Goal: Transaction & Acquisition: Book appointment/travel/reservation

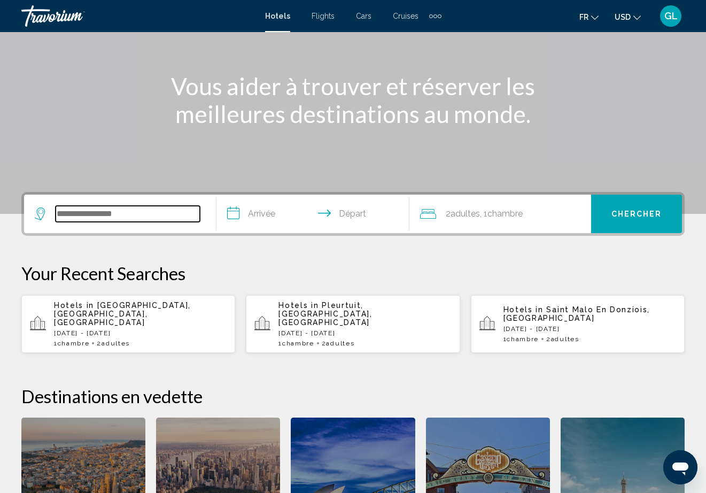
click at [147, 210] on input "Search widget" at bounding box center [128, 214] width 144 height 16
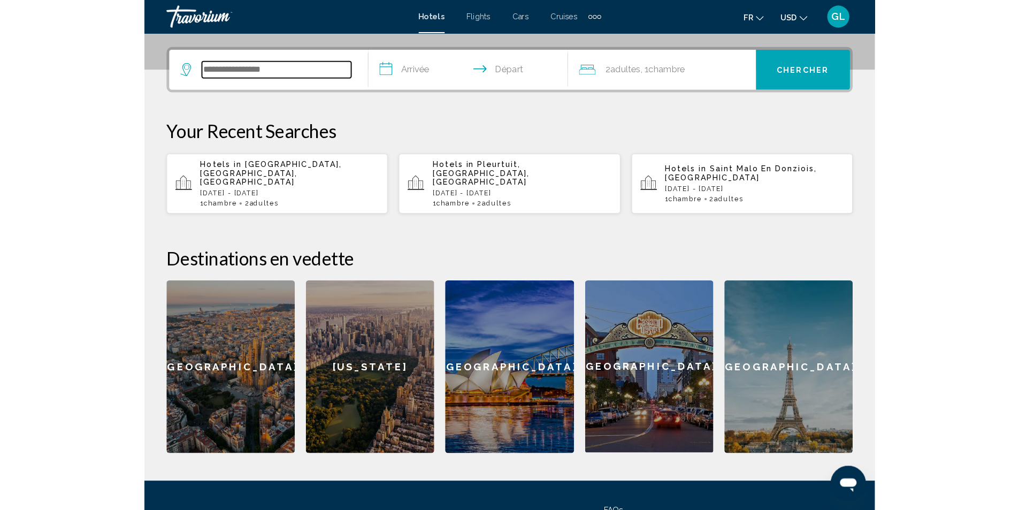
scroll to position [264, 0]
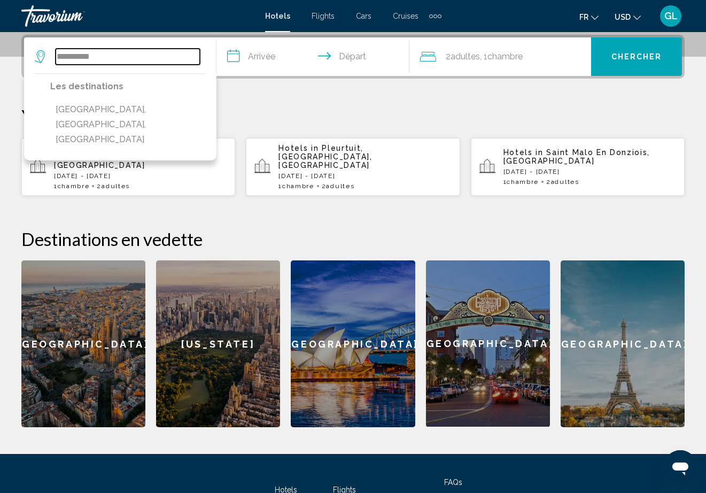
type input "**********"
click at [150, 172] on p "[DATE] - [DATE]" at bounding box center [140, 175] width 173 height 7
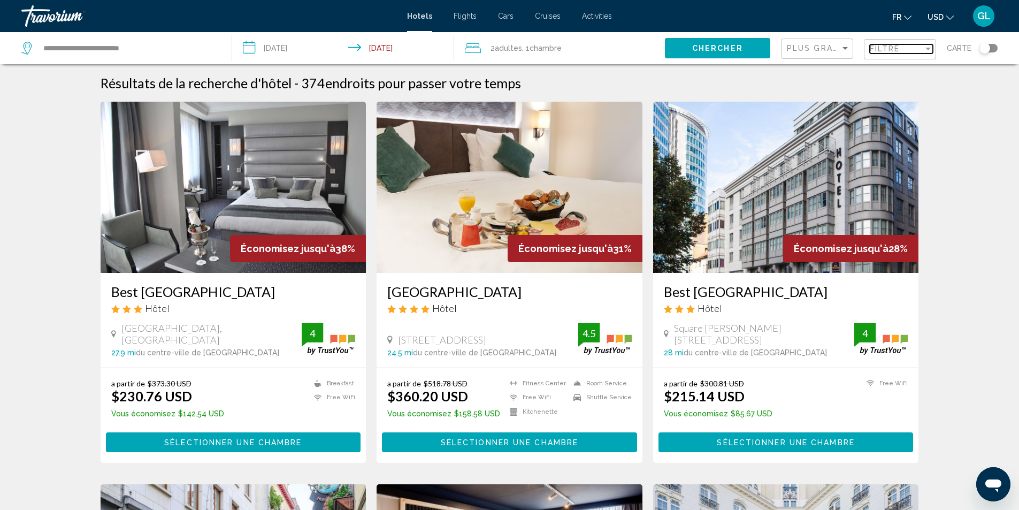
click at [714, 51] on div "Filtre" at bounding box center [895, 48] width 53 height 9
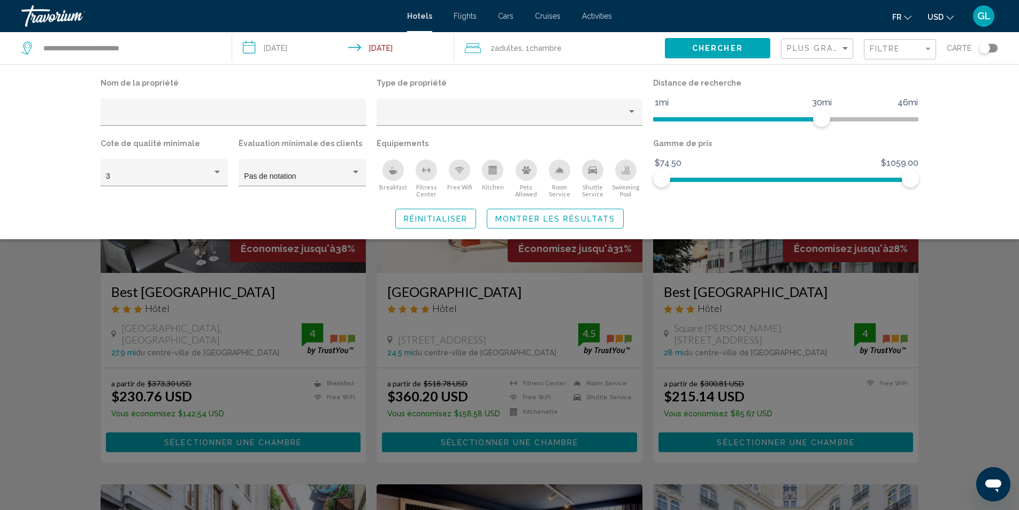
click at [526, 169] on icon "Pets Allowed" at bounding box center [526, 170] width 9 height 9
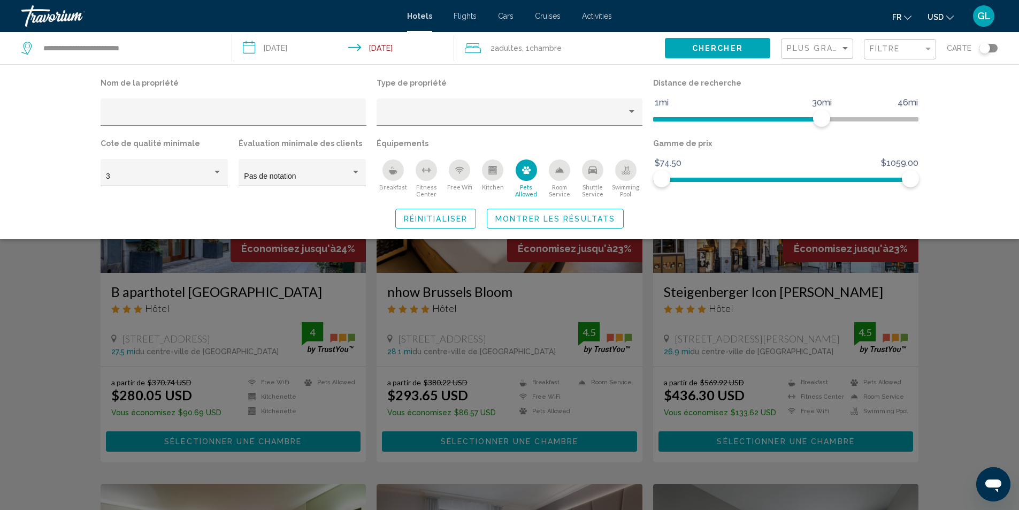
click at [525, 217] on span "Montrer les résultats" at bounding box center [555, 218] width 120 height 9
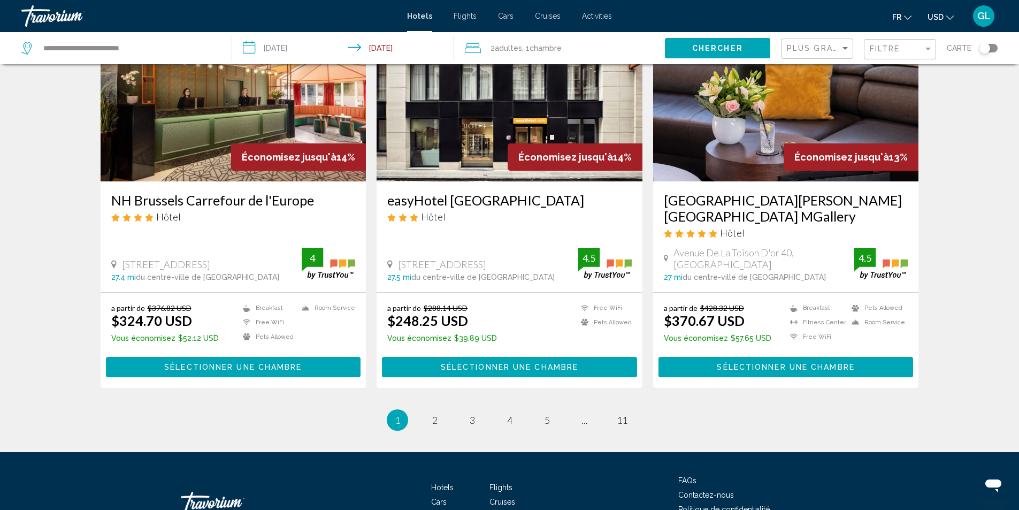
scroll to position [1292, 0]
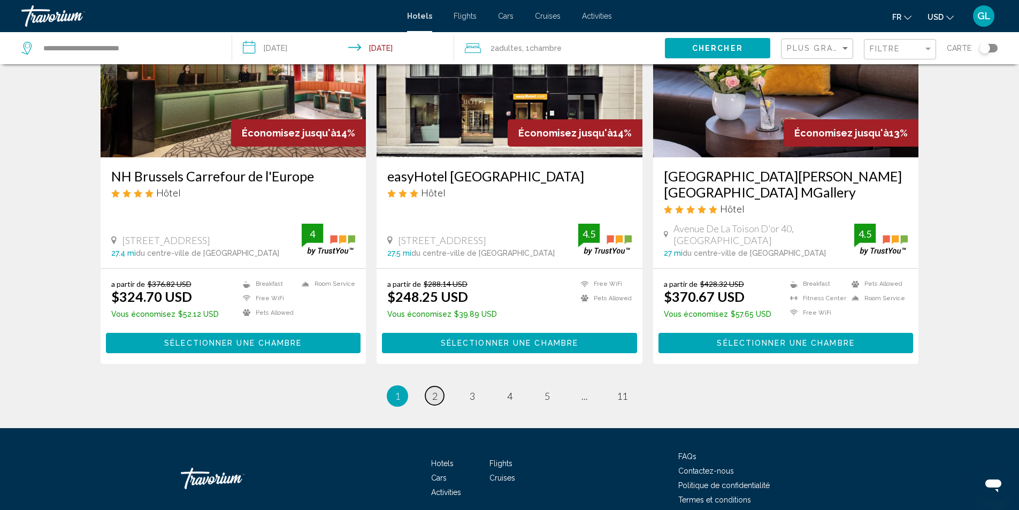
click at [433, 390] on span "2" at bounding box center [434, 396] width 5 height 12
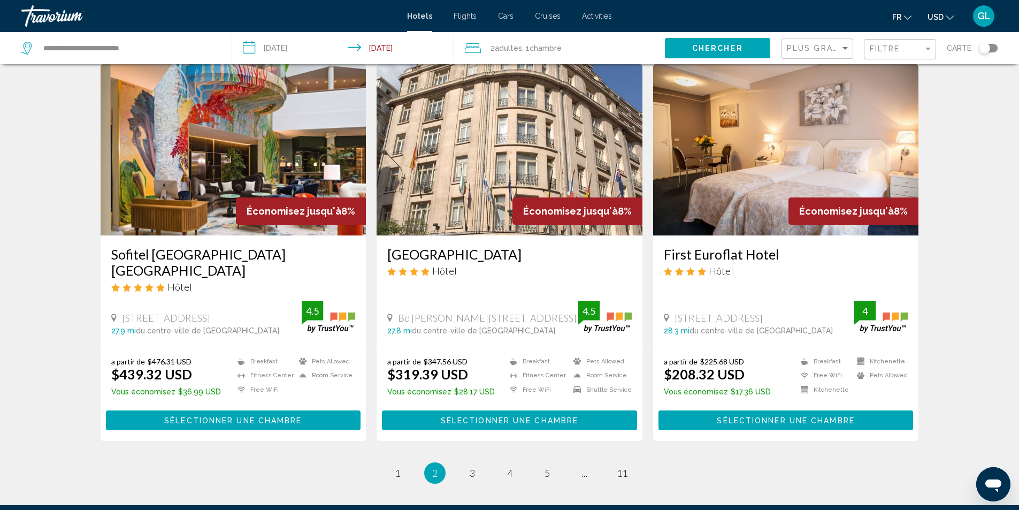
scroll to position [1230, 0]
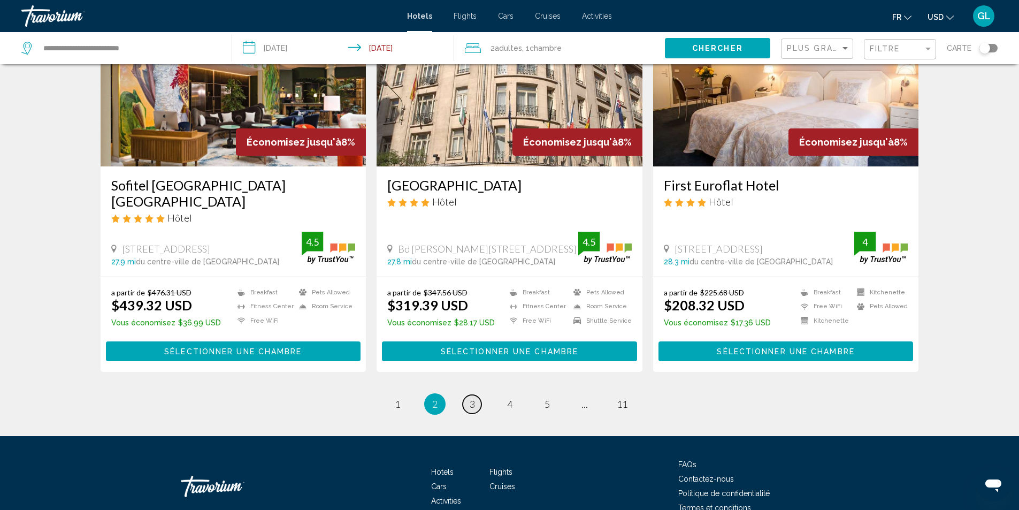
click at [465, 395] on link "page 3" at bounding box center [472, 404] width 19 height 19
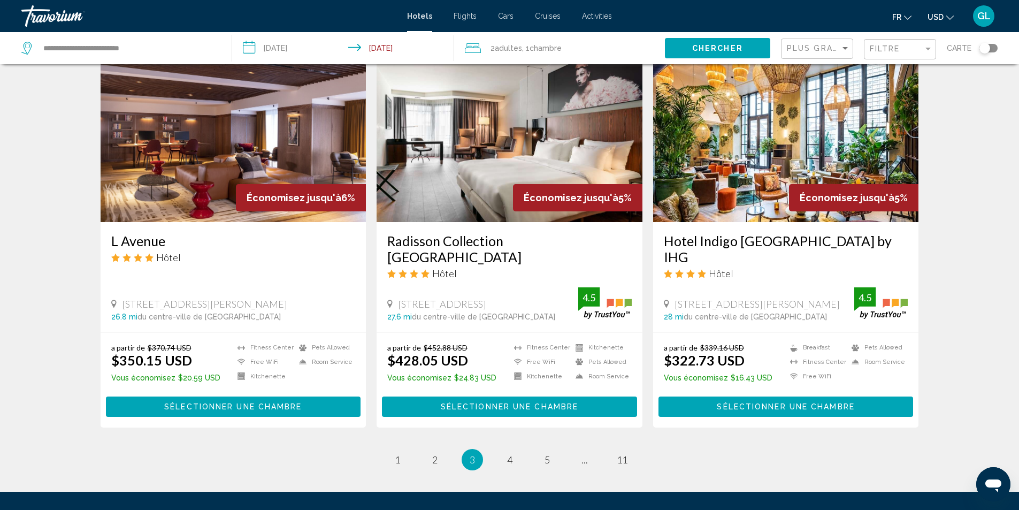
scroll to position [1283, 0]
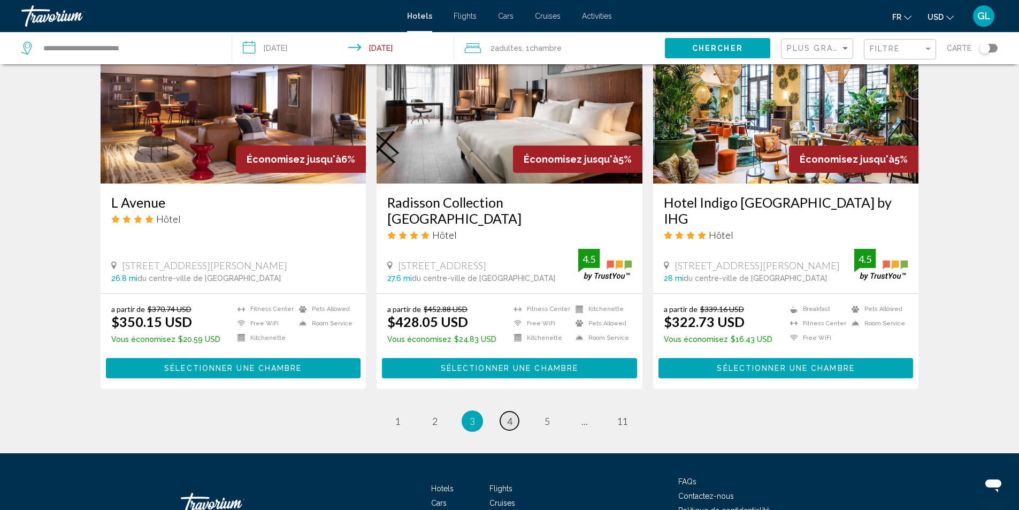
click at [508, 415] on span "4" at bounding box center [509, 421] width 5 height 12
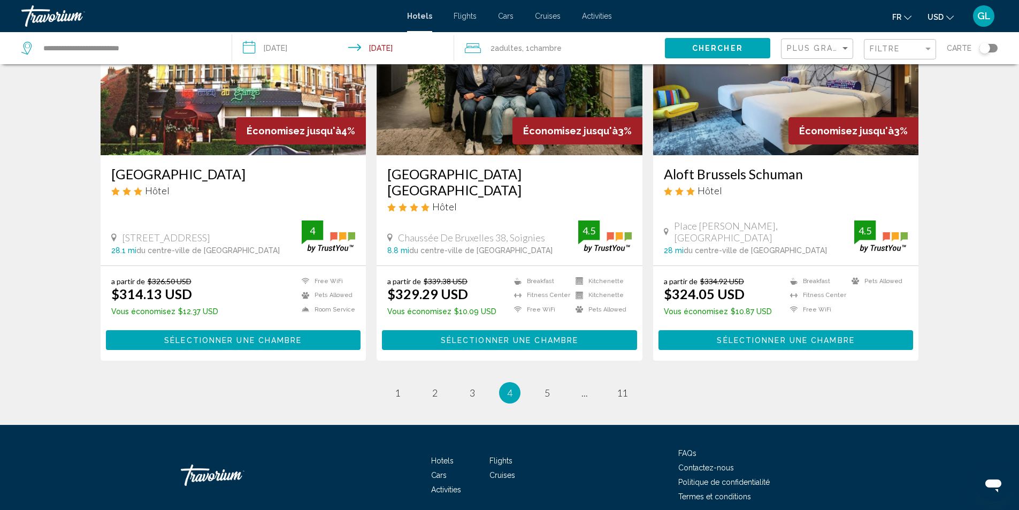
scroll to position [1340, 0]
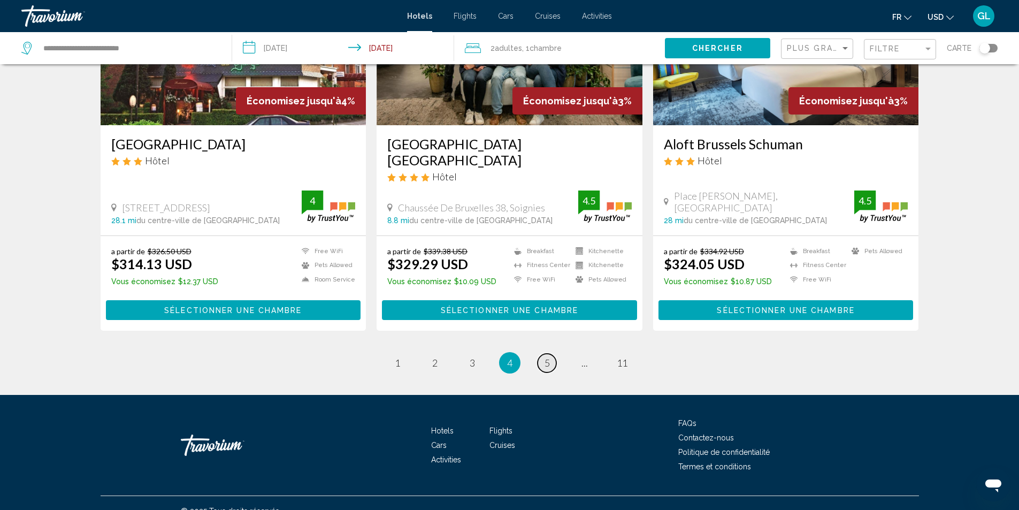
click at [545, 357] on span "5" at bounding box center [546, 363] width 5 height 12
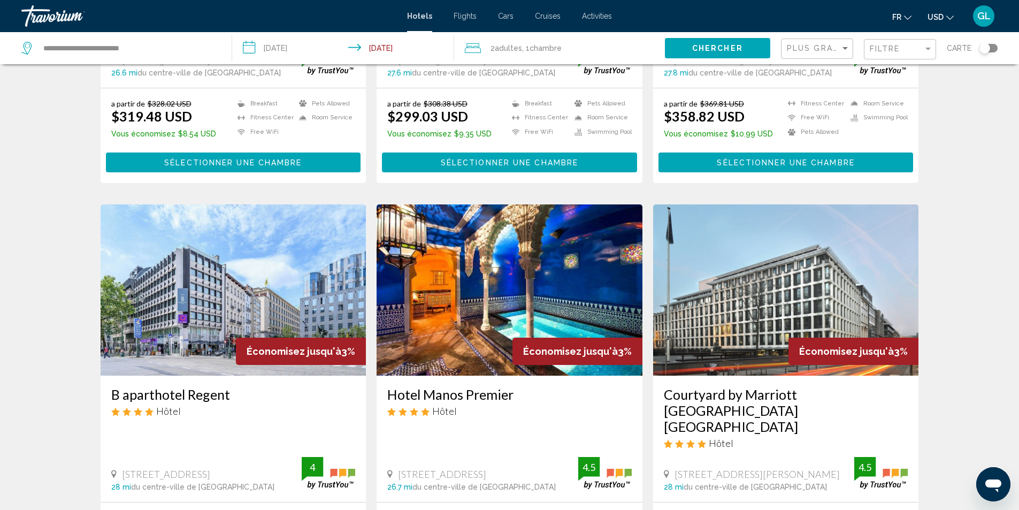
scroll to position [321, 0]
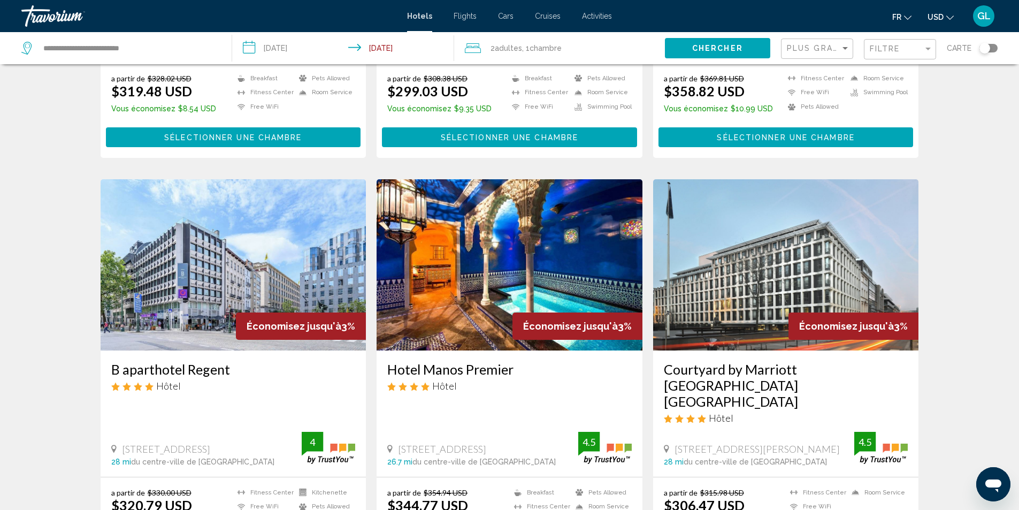
click at [561, 241] on img "Main content" at bounding box center [509, 264] width 266 height 171
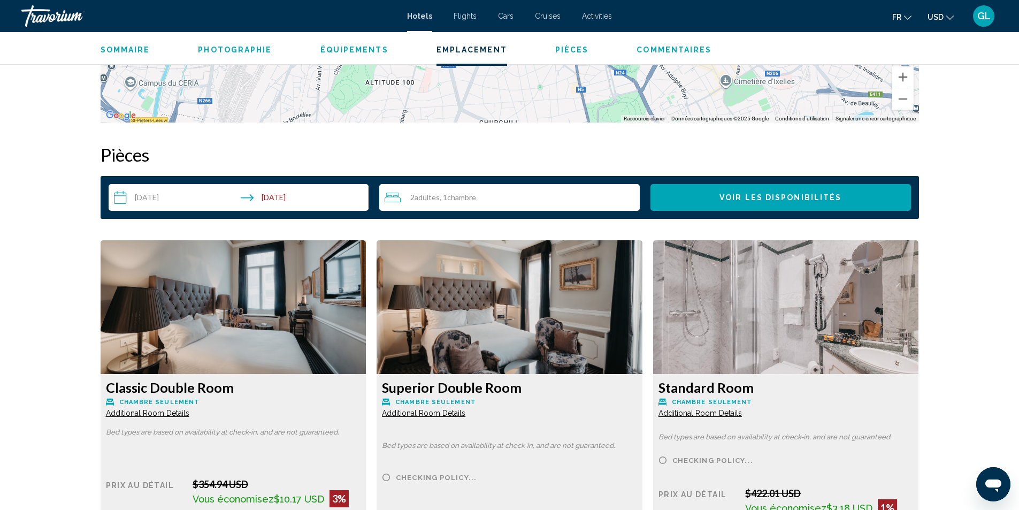
scroll to position [1283, 0]
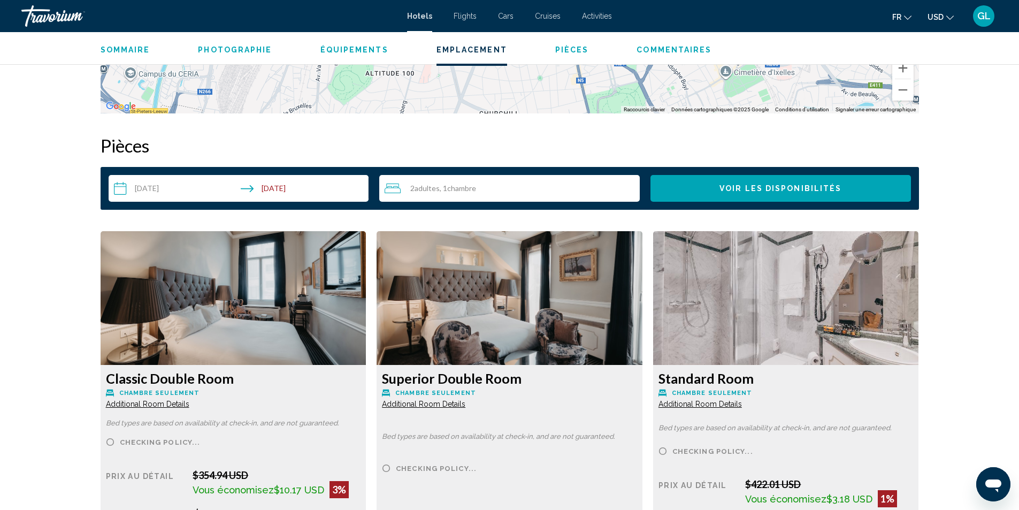
click at [714, 187] on button "Voir les disponibilités" at bounding box center [780, 188] width 260 height 27
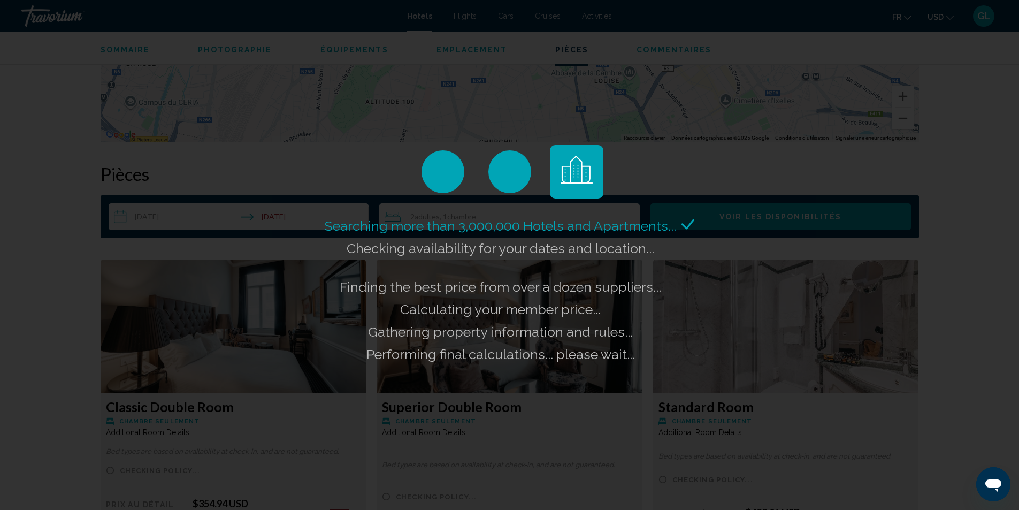
scroll to position [1230, 0]
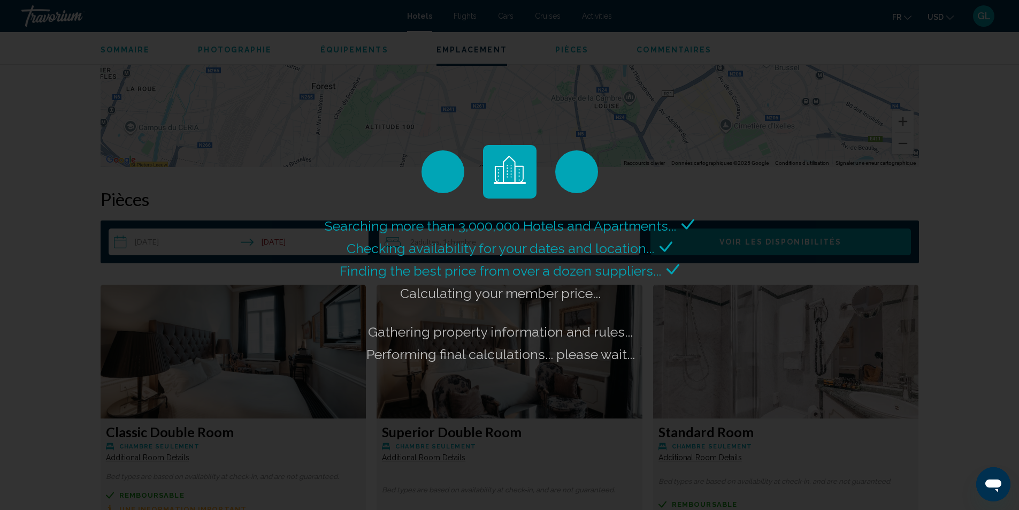
click at [506, 267] on span "Finding the best price from over a dozen suppliers..." at bounding box center [500, 271] width 321 height 16
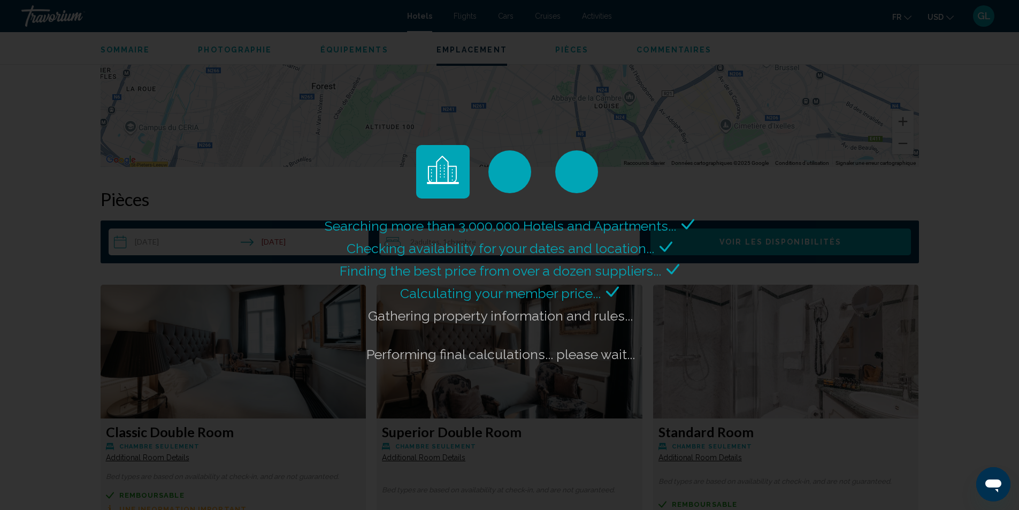
click at [714, 374] on div "Searching more than 3,000,000 Hotels and Apartments... Checking availability fo…" at bounding box center [509, 255] width 1019 height 510
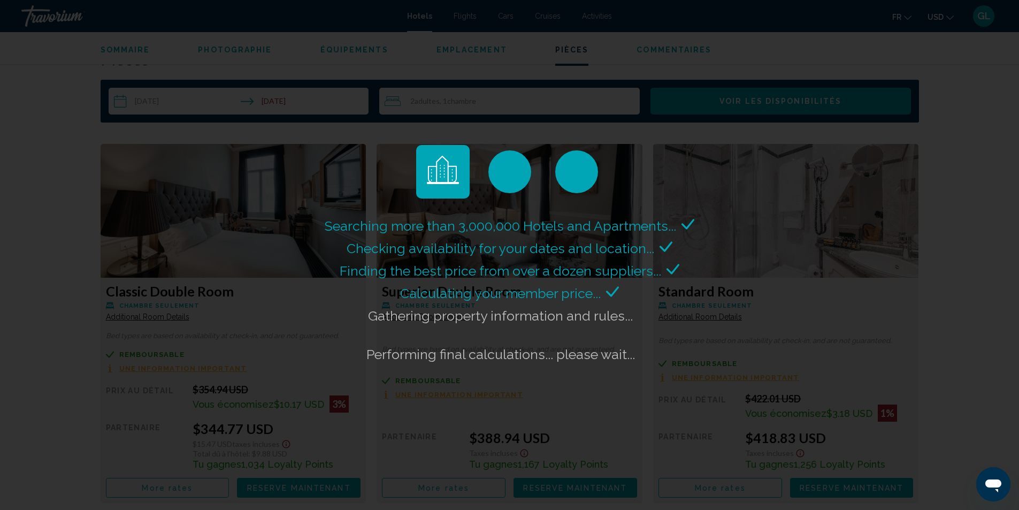
scroll to position [1390, 0]
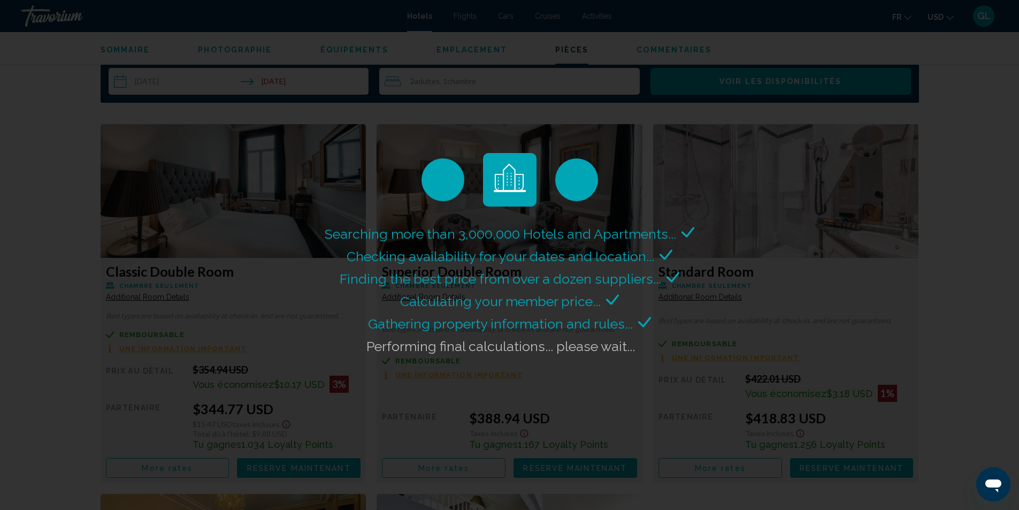
click at [286, 432] on div "Searching more than 3,000,000 Hotels and Apartments... Checking availability fo…" at bounding box center [509, 255] width 1019 height 510
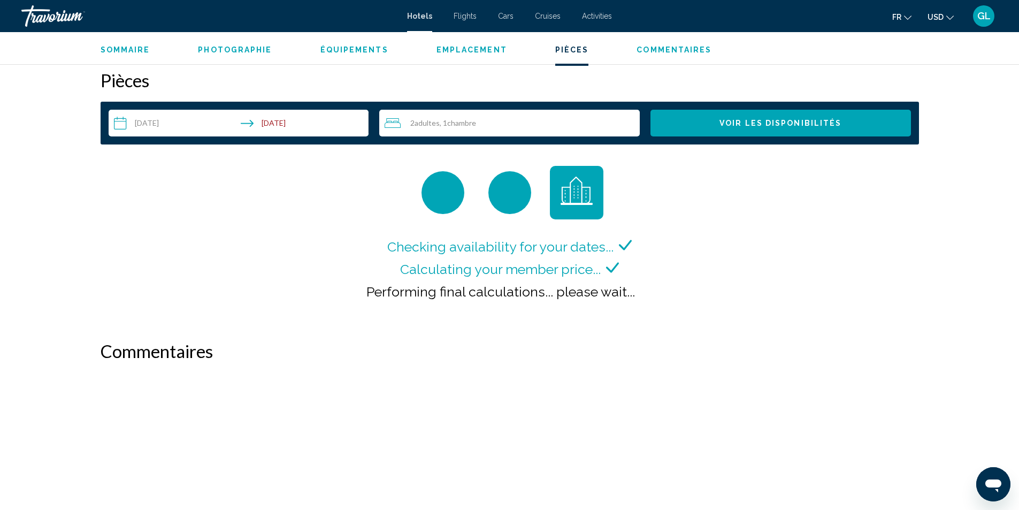
scroll to position [1259, 0]
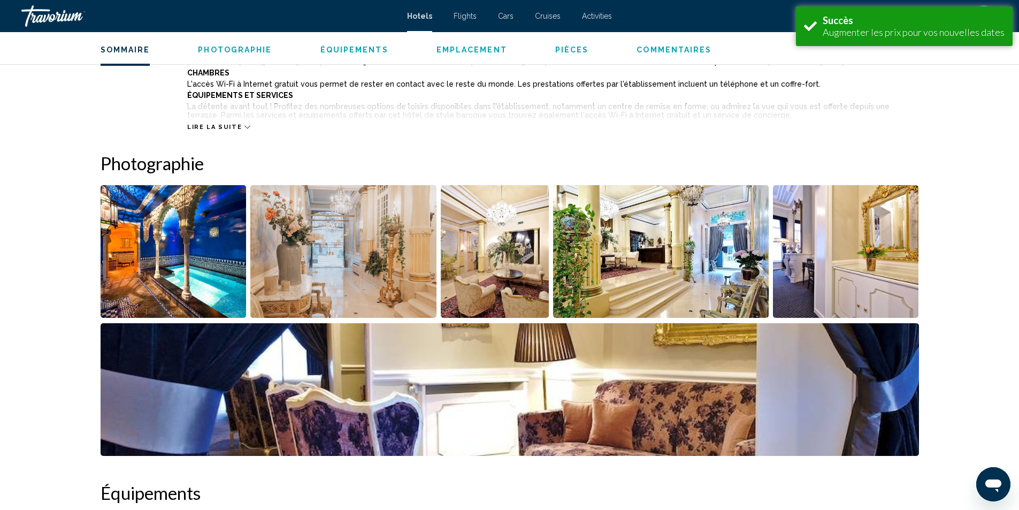
scroll to position [321, 0]
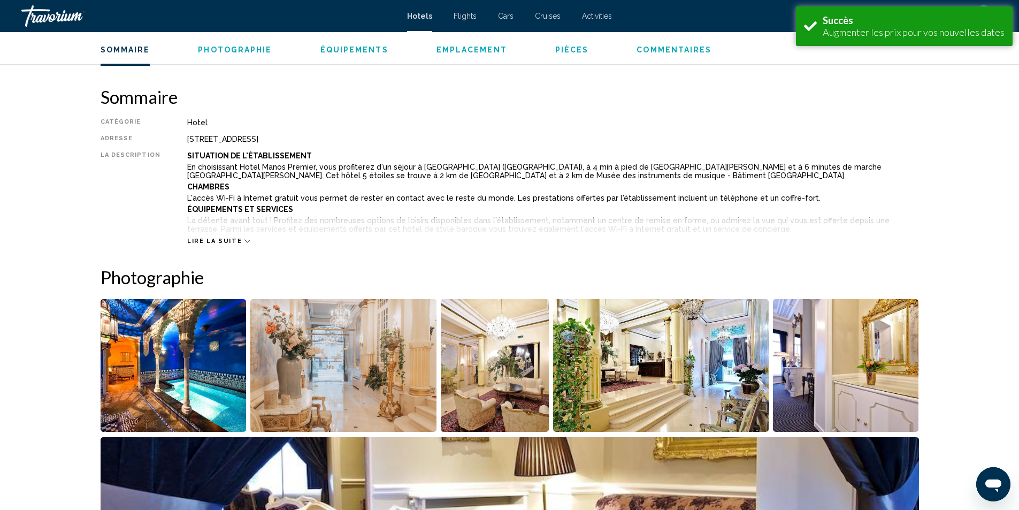
click at [228, 240] on span "Lire la suite" at bounding box center [214, 240] width 55 height 7
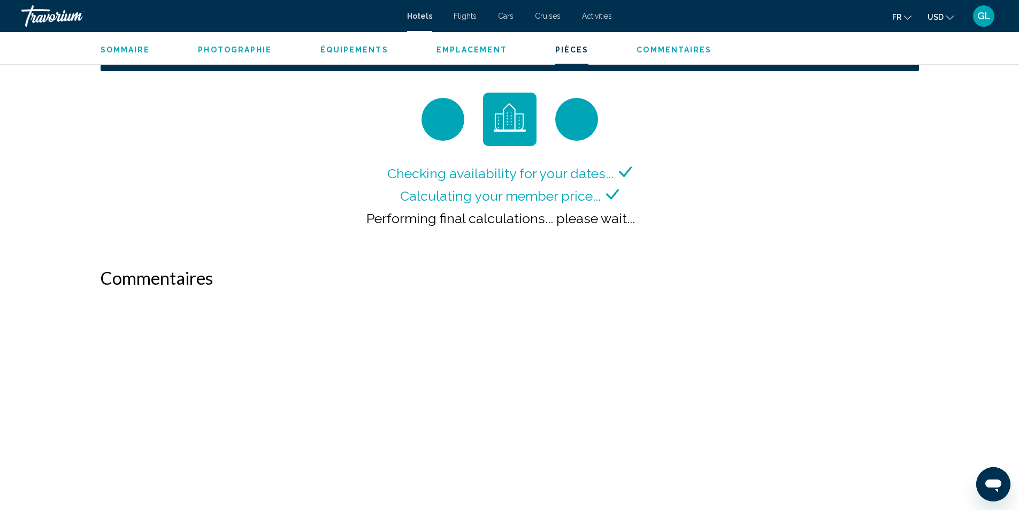
scroll to position [1432, 0]
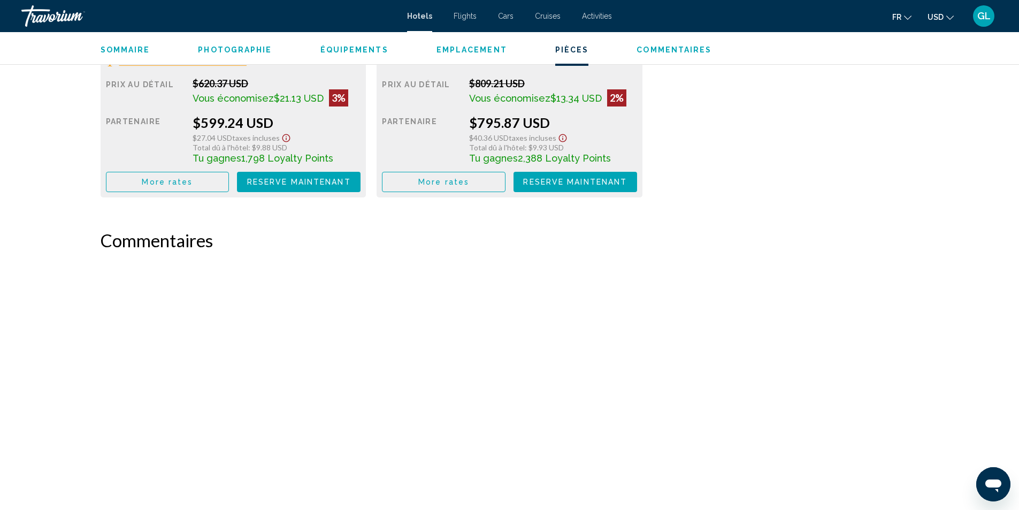
scroll to position [2192, 0]
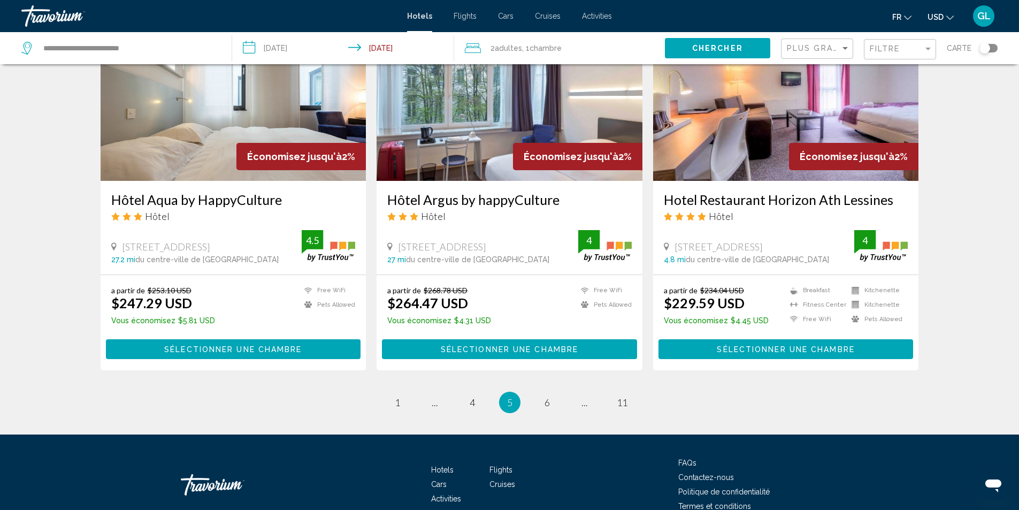
scroll to position [1292, 0]
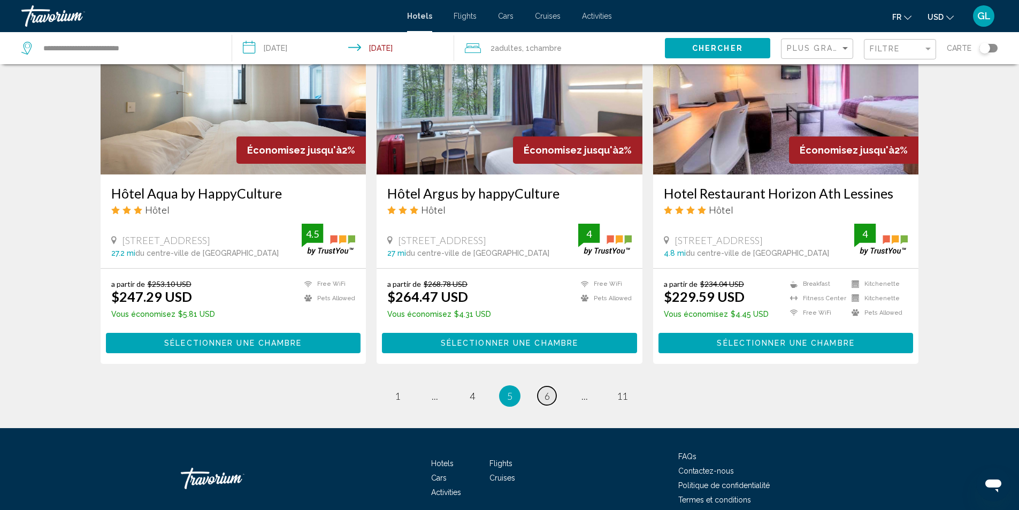
click at [543, 386] on link "page 6" at bounding box center [546, 395] width 19 height 19
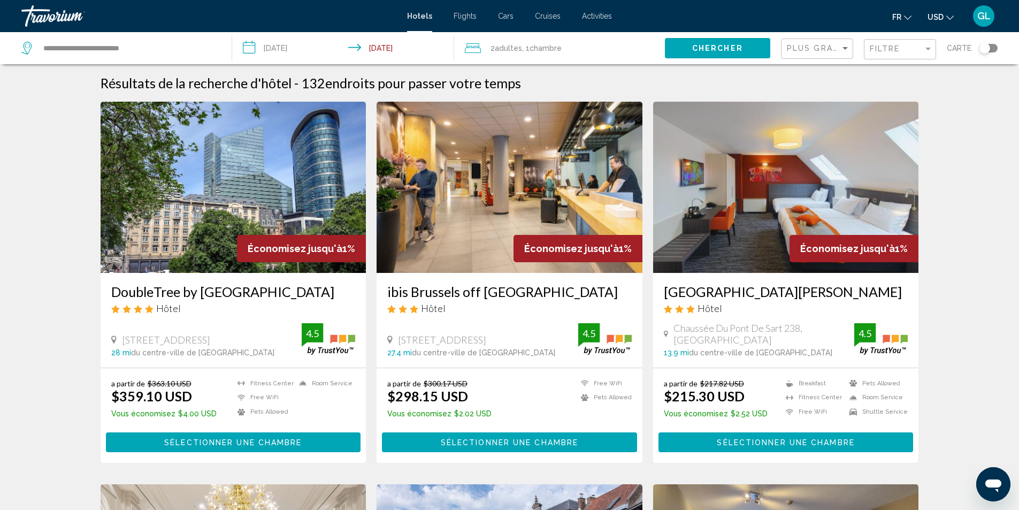
scroll to position [53, 0]
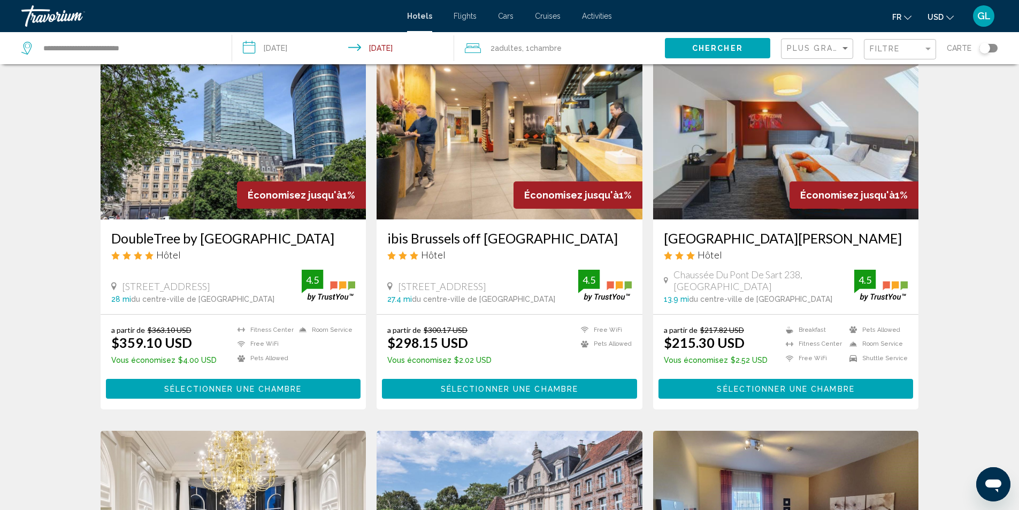
click at [730, 166] on img "Main content" at bounding box center [786, 133] width 266 height 171
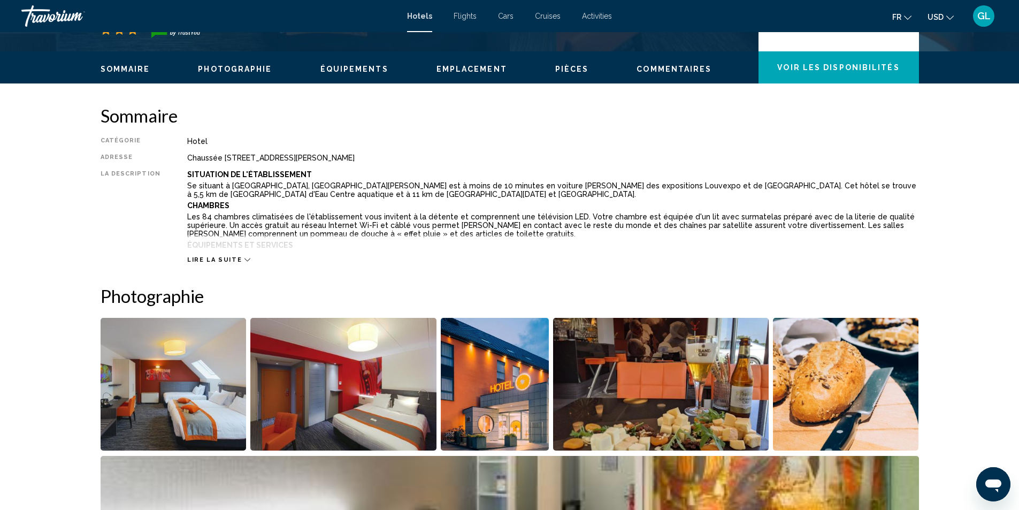
scroll to position [321, 0]
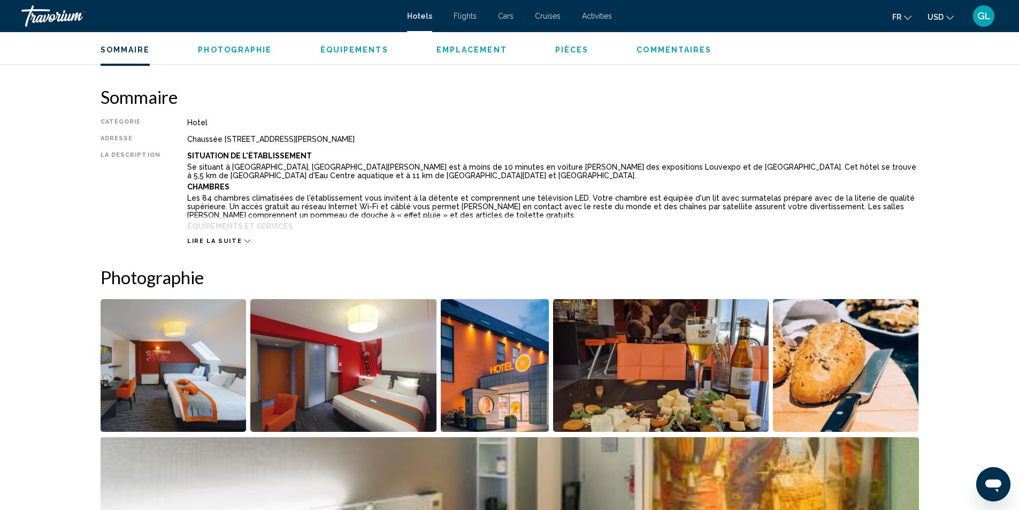
click at [229, 240] on span "Lire la suite" at bounding box center [214, 240] width 55 height 7
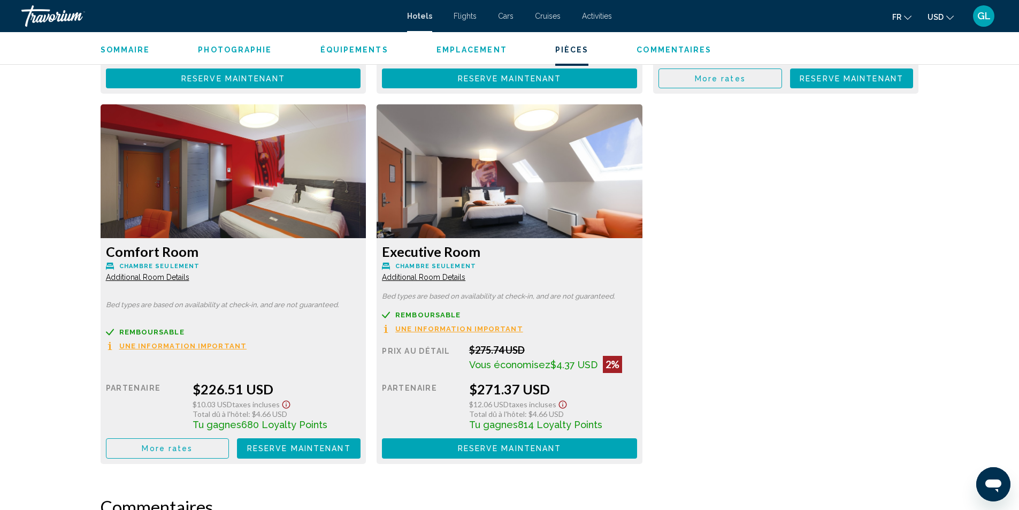
scroll to position [1925, 0]
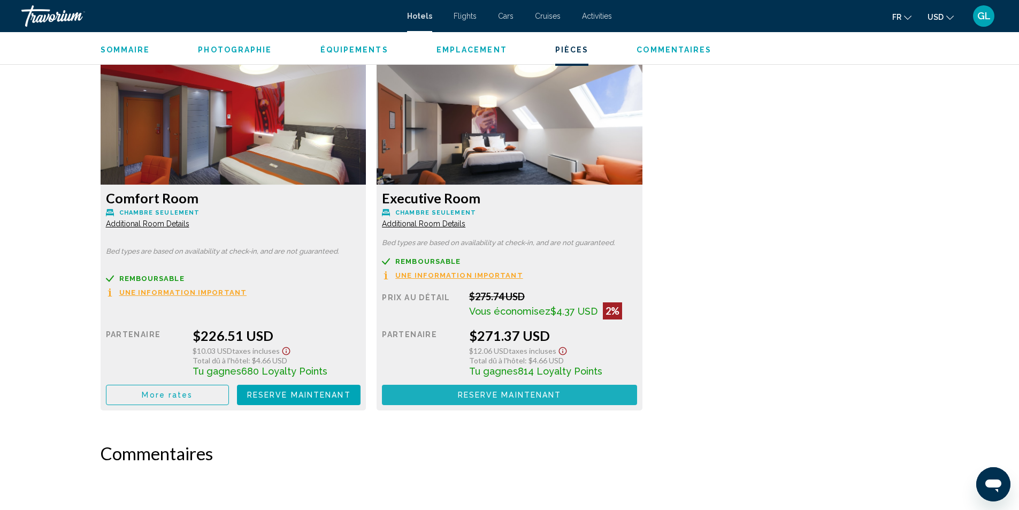
click at [528, 398] on span "Reserve maintenant" at bounding box center [510, 395] width 104 height 9
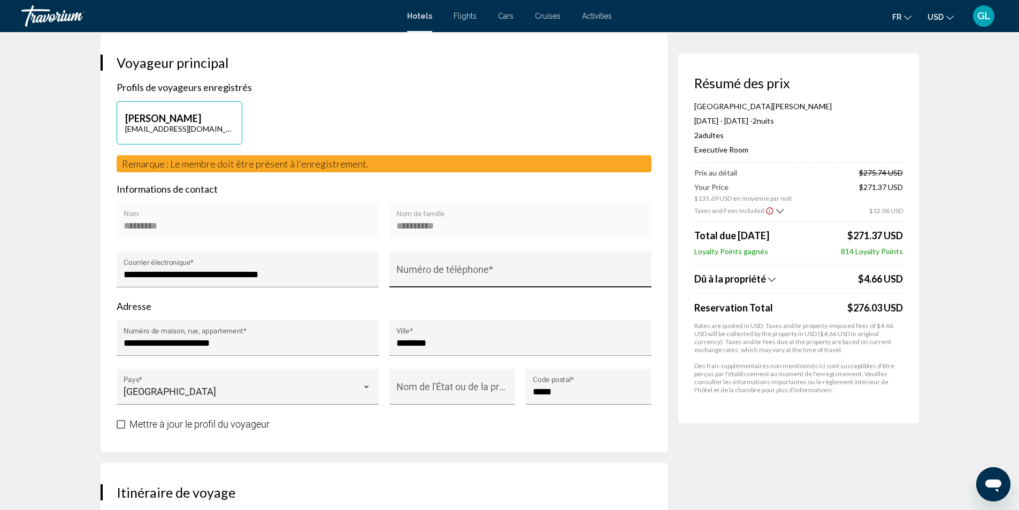
scroll to position [214, 0]
click at [446, 275] on input "Numéro de téléphone *" at bounding box center [520, 273] width 248 height 11
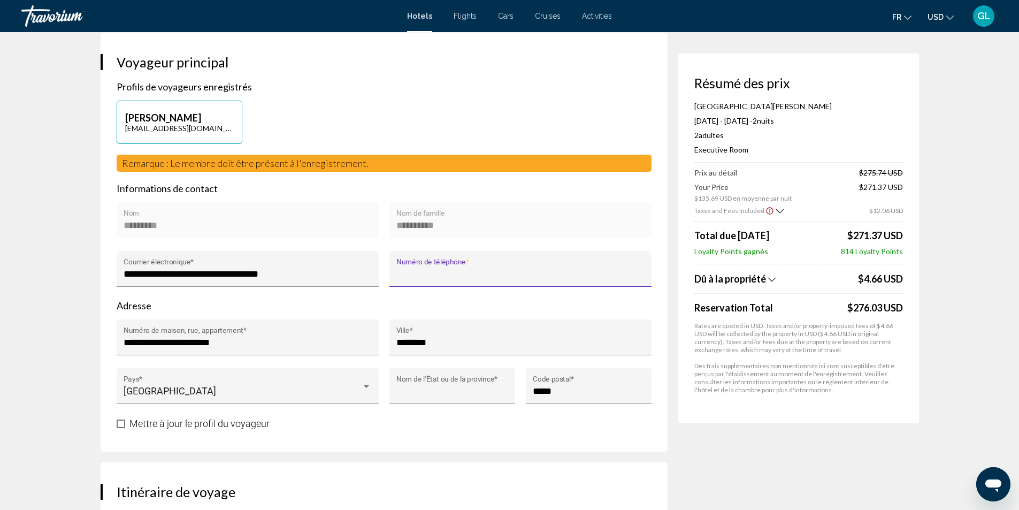
type input "**********"
type input "****"
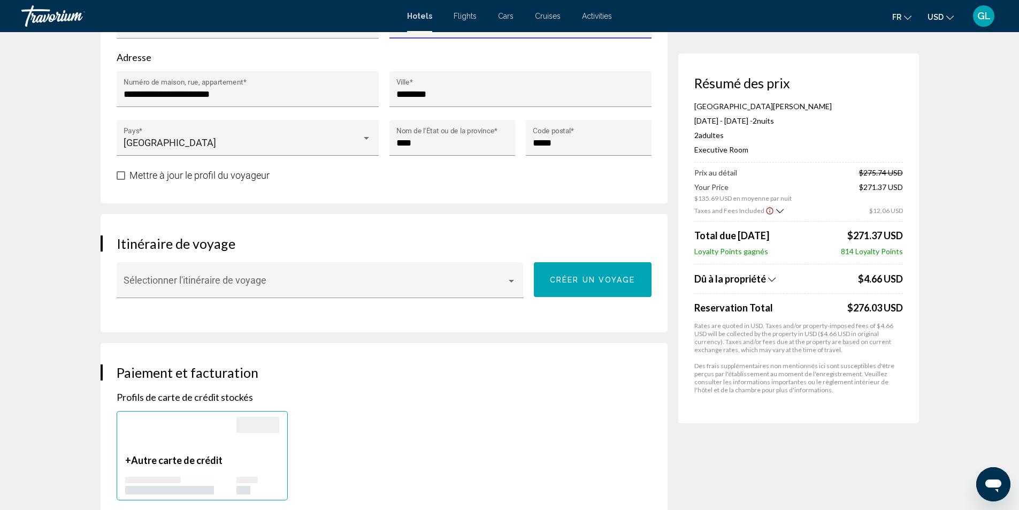
scroll to position [481, 0]
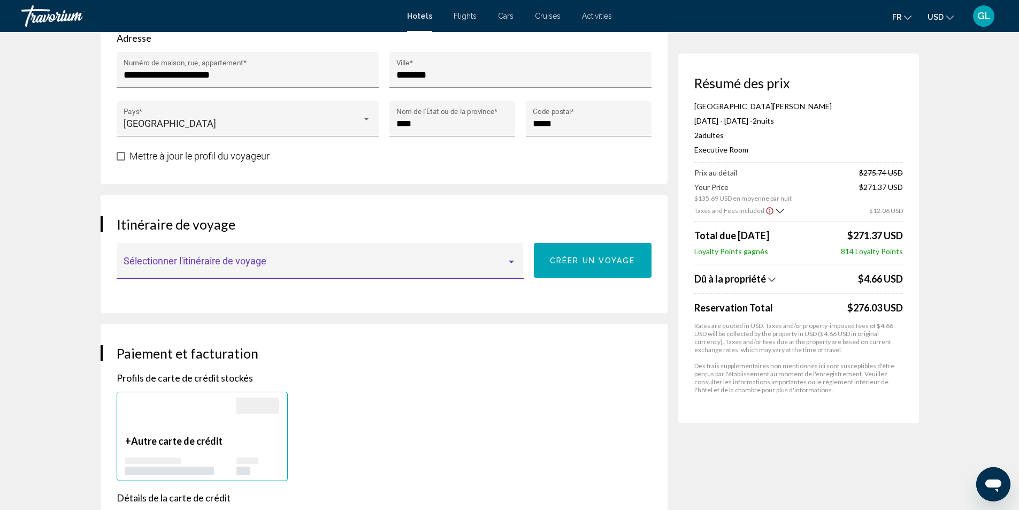
click at [311, 269] on span "Main content" at bounding box center [315, 265] width 383 height 11
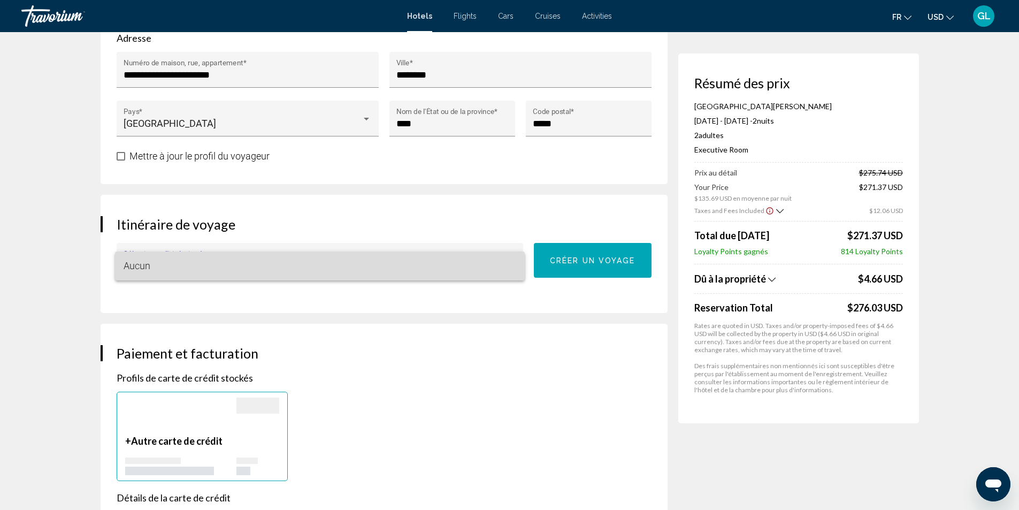
click at [311, 269] on span "Aucun" at bounding box center [320, 265] width 392 height 29
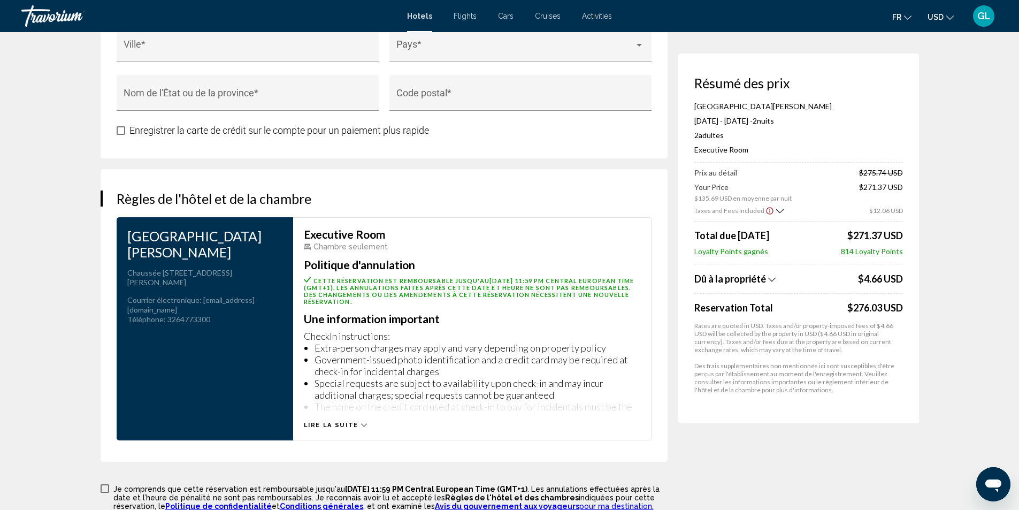
scroll to position [1337, 0]
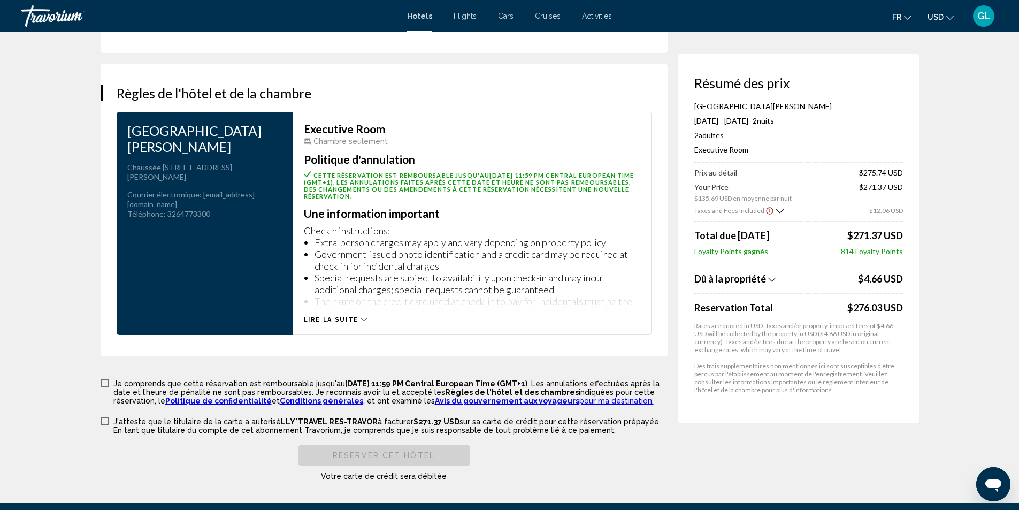
click at [776, 210] on icon "Show Taxes and Fees breakdown" at bounding box center [779, 210] width 7 height 9
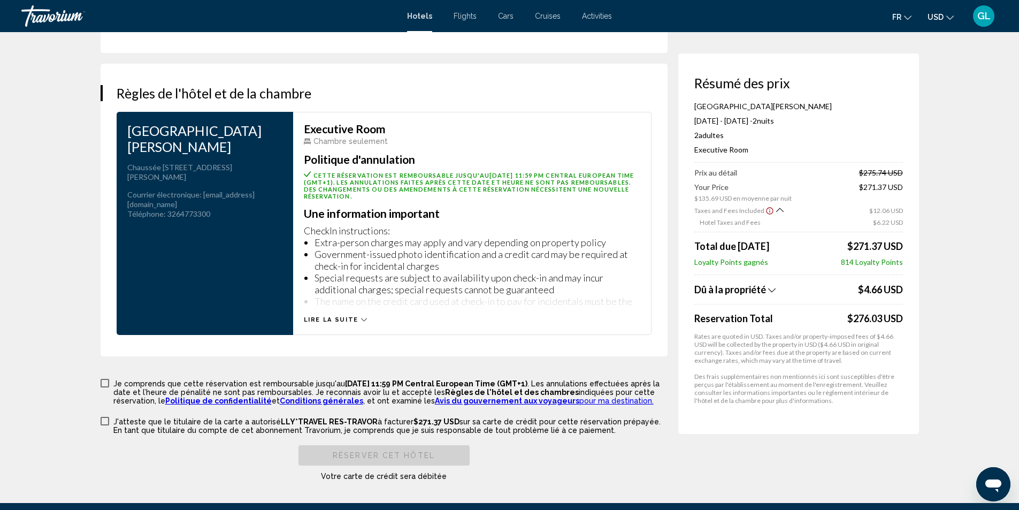
drag, startPoint x: 854, startPoint y: 173, endPoint x: 908, endPoint y: 170, distance: 54.1
click at [908, 170] on div "Résumé des prix [GEOGRAPHIC_DATA] [GEOGRAPHIC_DATA] [DATE] - [DATE] - 2 nuit nu…" at bounding box center [798, 243] width 241 height 380
drag, startPoint x: 905, startPoint y: 187, endPoint x: 859, endPoint y: 189, distance: 45.5
click at [859, 189] on div "Résumé des prix [GEOGRAPHIC_DATA] [GEOGRAPHIC_DATA] [DATE] - [DATE] - 2 nuit nu…" at bounding box center [798, 243] width 241 height 380
click at [345, 324] on div "Executive Room Chambre seulement Politique d'annulation Cette réservation est r…" at bounding box center [472, 223] width 358 height 223
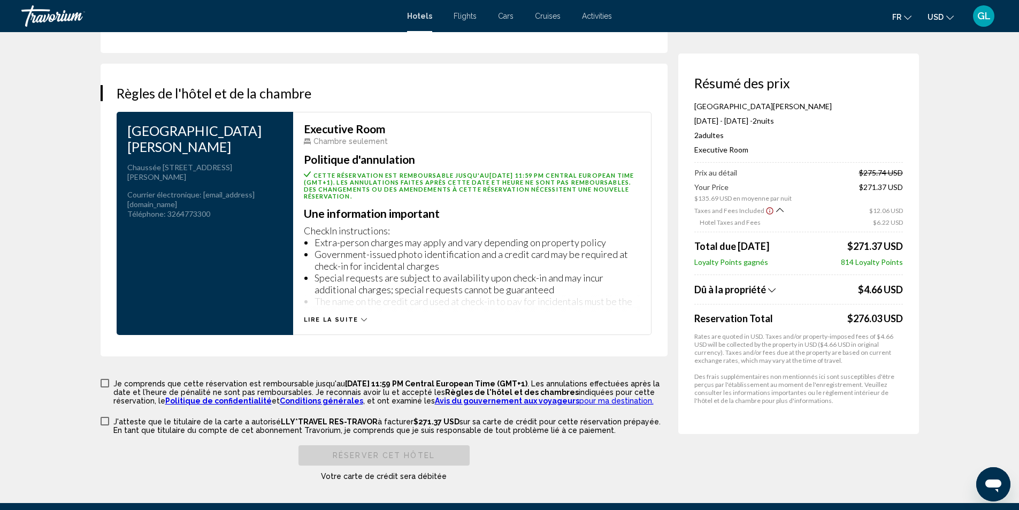
click at [344, 318] on span "Lire la suite" at bounding box center [331, 319] width 55 height 7
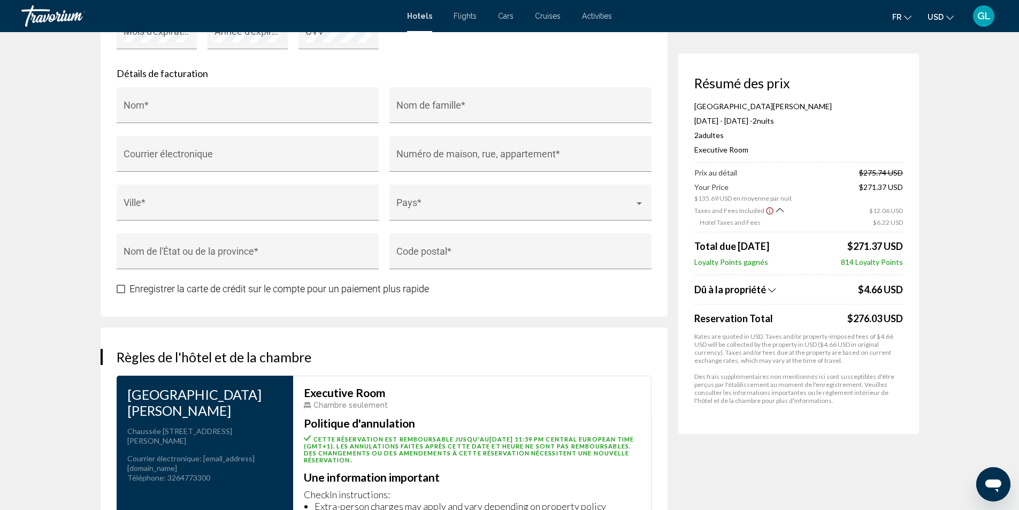
scroll to position [859, 0]
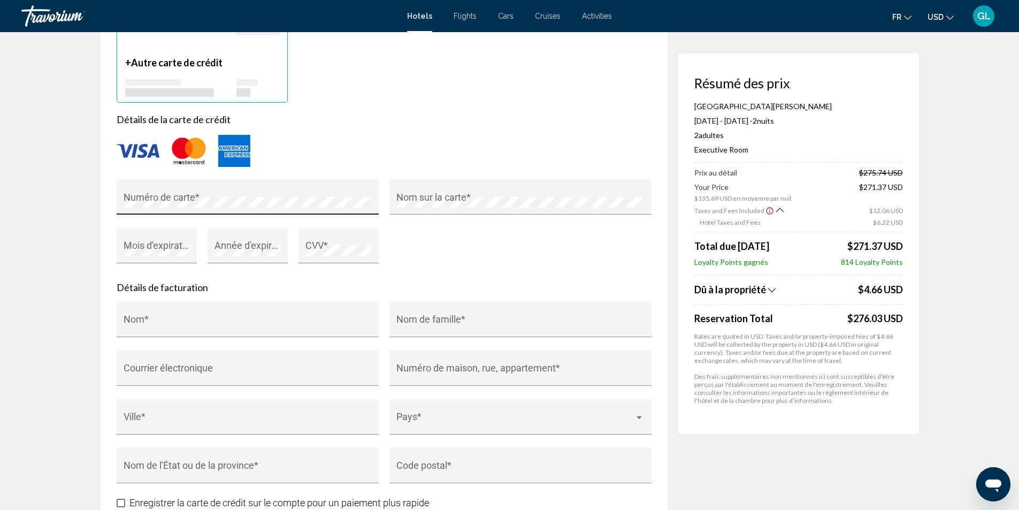
click at [251, 193] on div "Numéro de carte *" at bounding box center [248, 200] width 248 height 28
click at [207, 196] on div "Numéro de carte *" at bounding box center [248, 200] width 248 height 28
click at [506, 209] on div "Nom sur la carte *" at bounding box center [520, 200] width 248 height 28
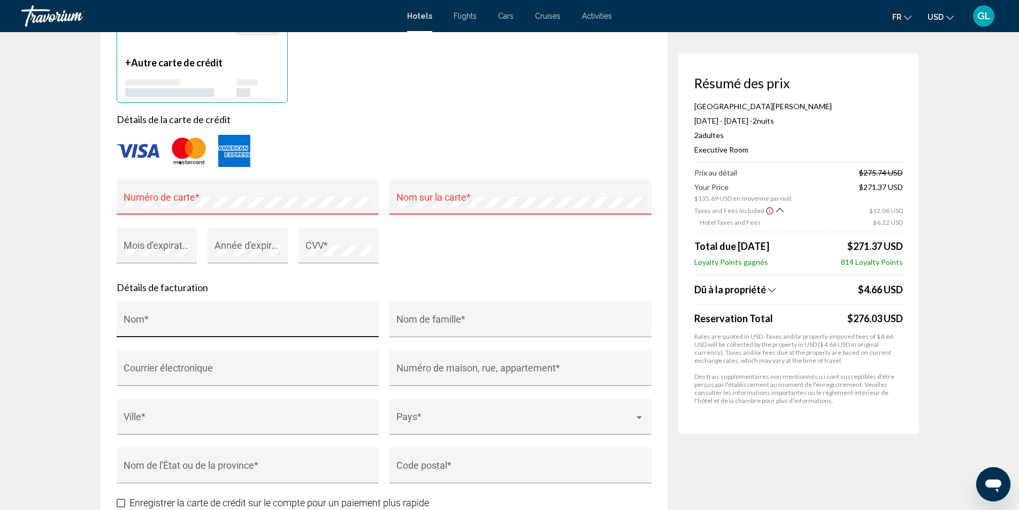
click at [323, 309] on div "Nom *" at bounding box center [248, 323] width 248 height 28
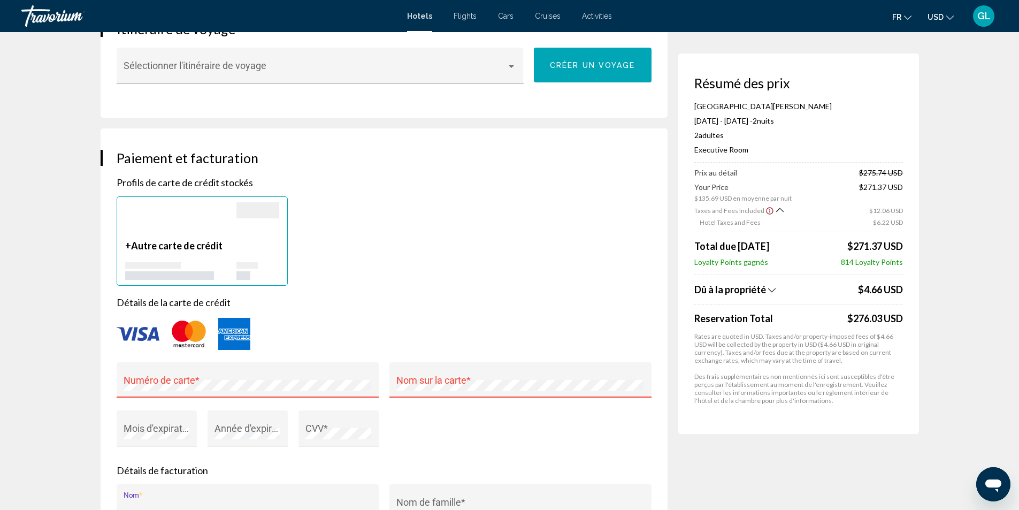
scroll to position [645, 0]
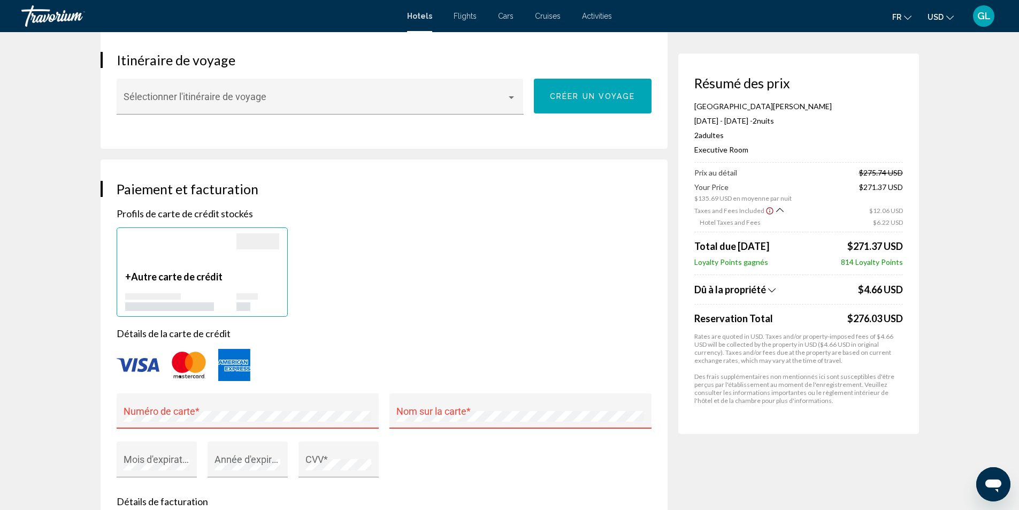
click at [163, 278] on span "Autre carte de crédit" at bounding box center [176, 277] width 91 height 12
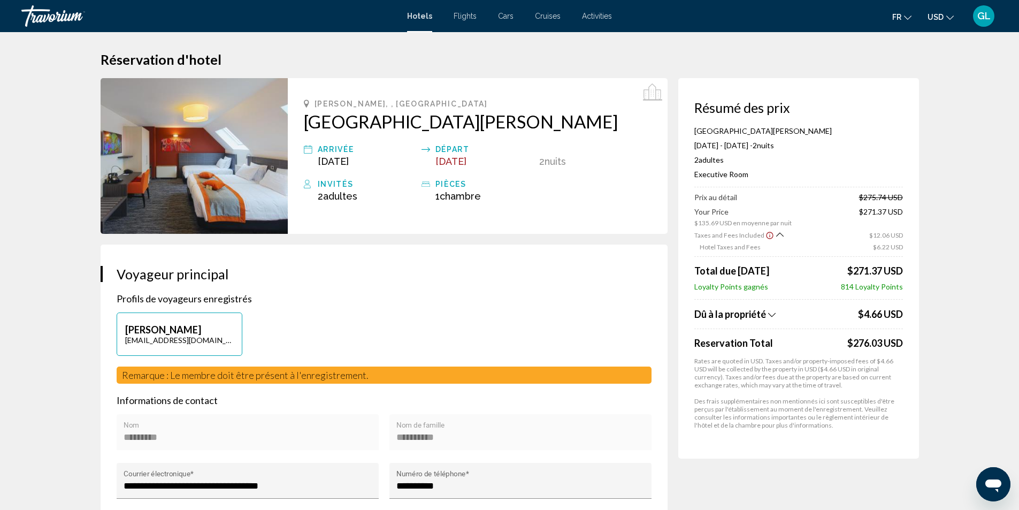
scroll to position [0, 0]
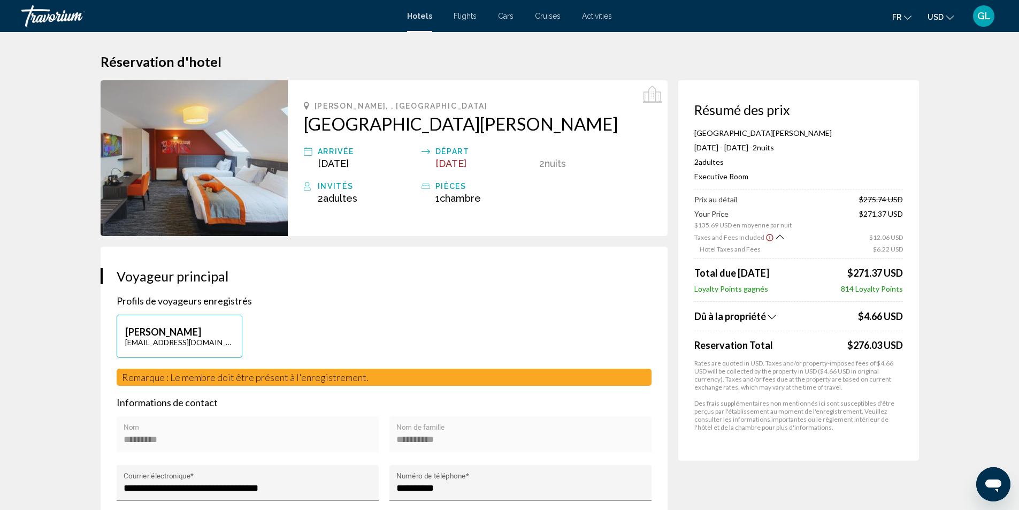
click at [943, 17] on span "USD" at bounding box center [935, 17] width 16 height 9
click at [928, 93] on button "EUR (€)" at bounding box center [918, 98] width 54 height 14
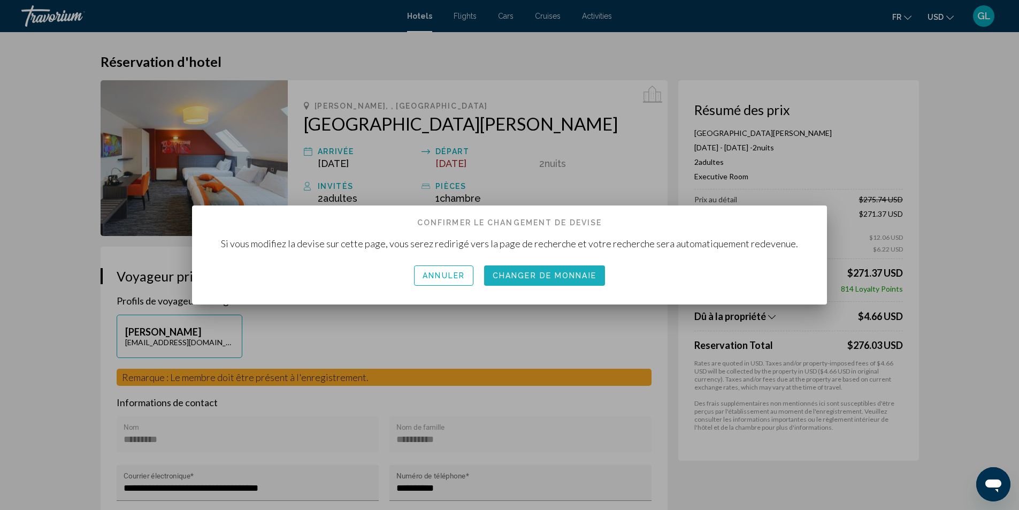
click at [528, 279] on span "Changer de monnaie" at bounding box center [544, 276] width 104 height 9
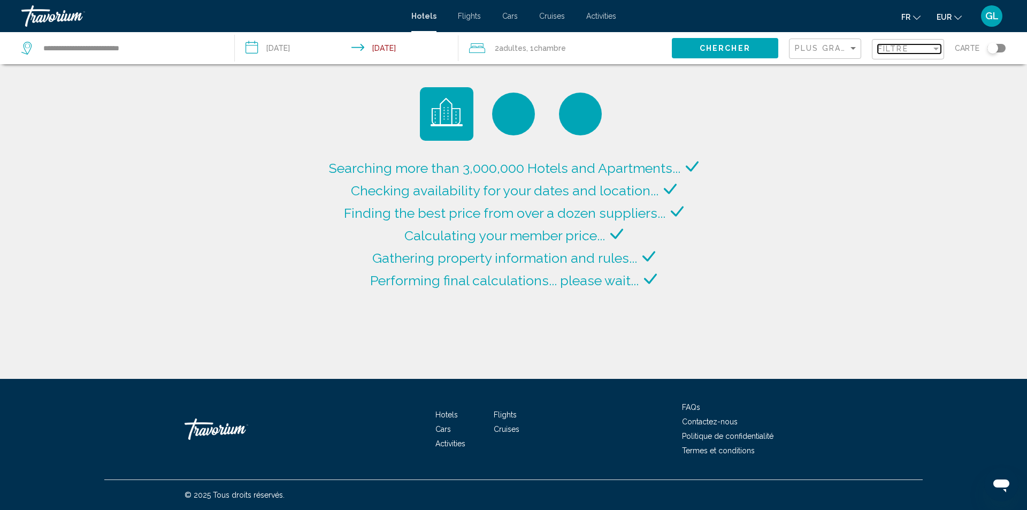
click at [893, 48] on span "Filtre" at bounding box center [892, 48] width 30 height 9
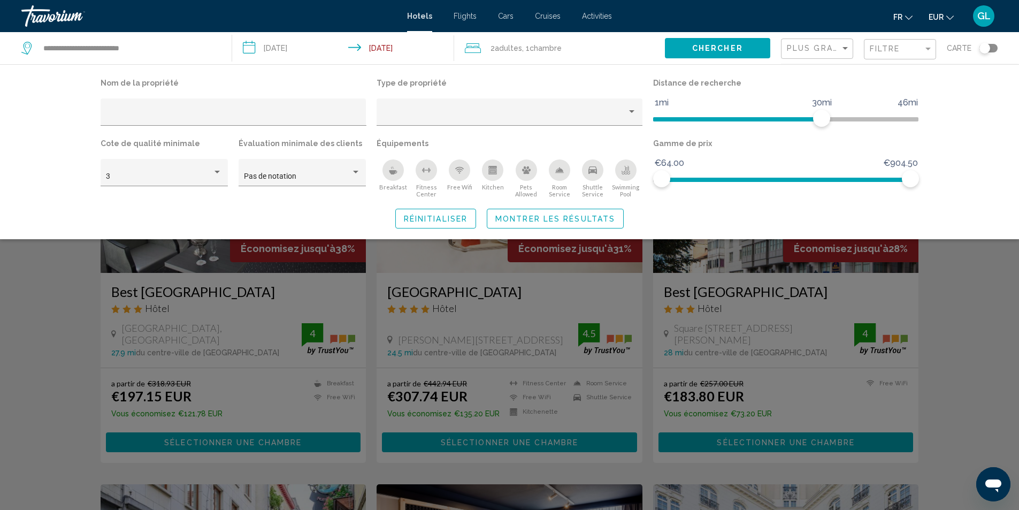
click at [517, 166] on button "Pets Allowed" at bounding box center [525, 178] width 33 height 39
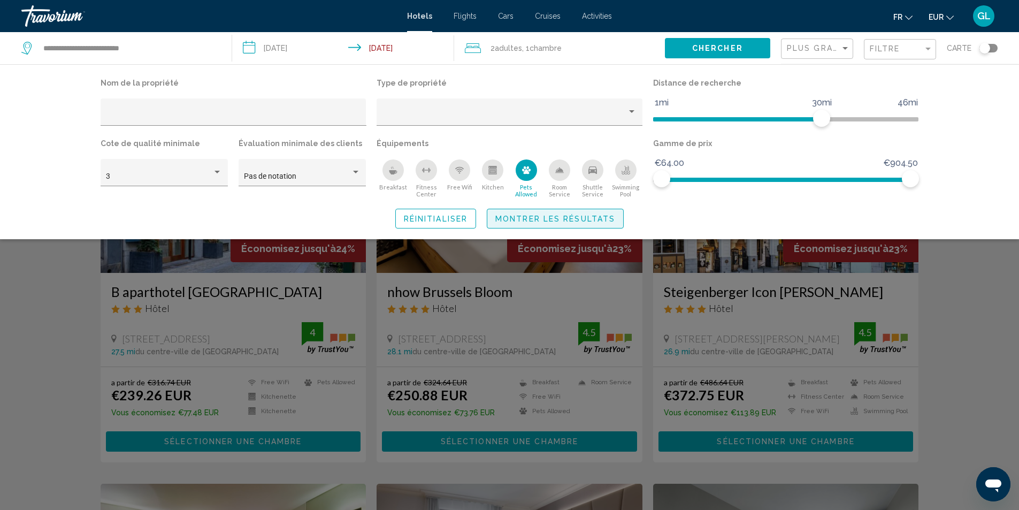
click at [541, 210] on button "Montrer les résultats" at bounding box center [555, 219] width 137 height 20
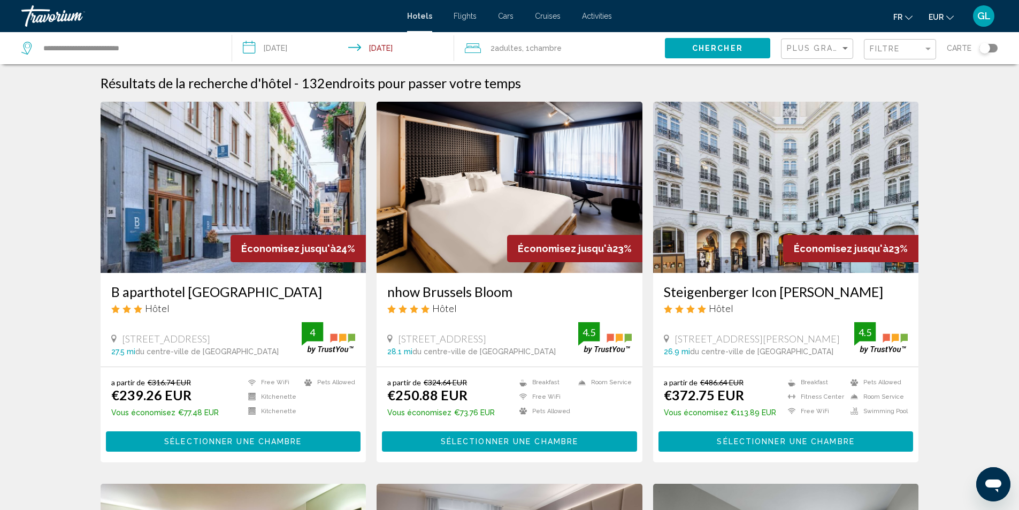
click at [544, 180] on img "Main content" at bounding box center [509, 187] width 266 height 171
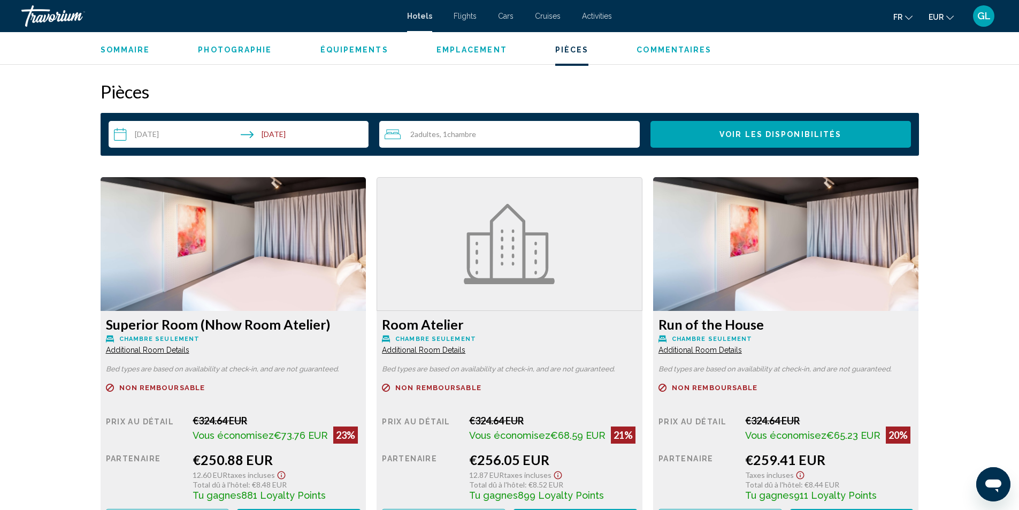
scroll to position [1337, 0]
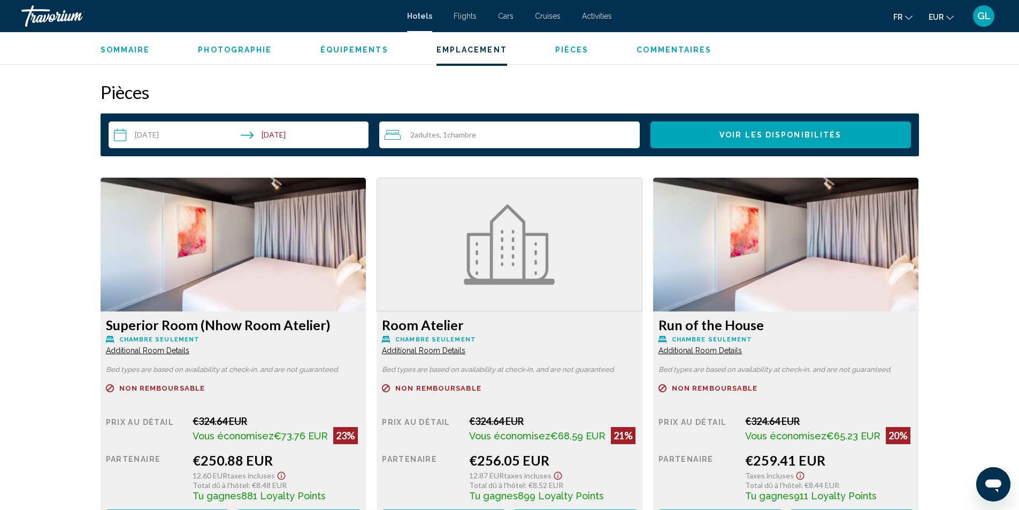
click at [271, 233] on img "Main content" at bounding box center [234, 245] width 266 height 134
click at [346, 250] on img "Main content" at bounding box center [234, 245] width 266 height 134
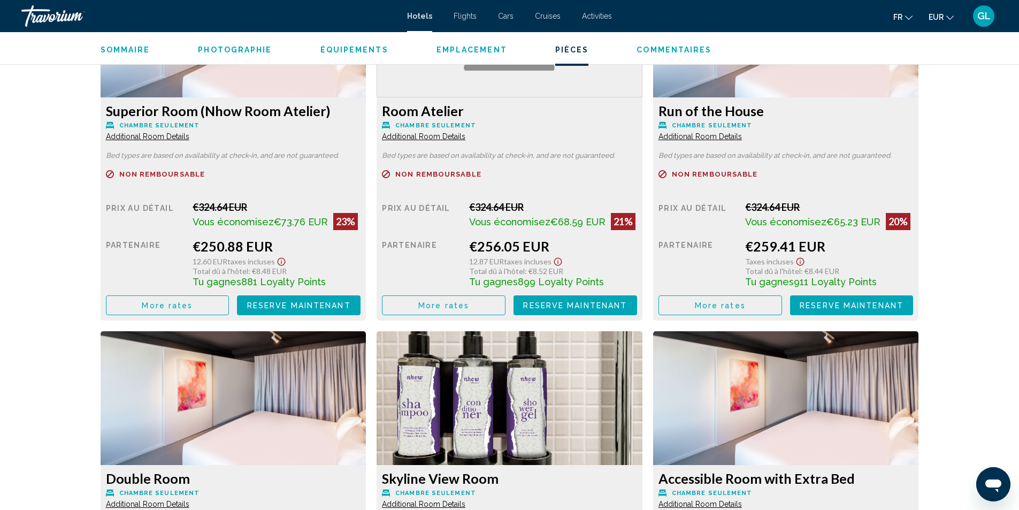
scroll to position [1444, 0]
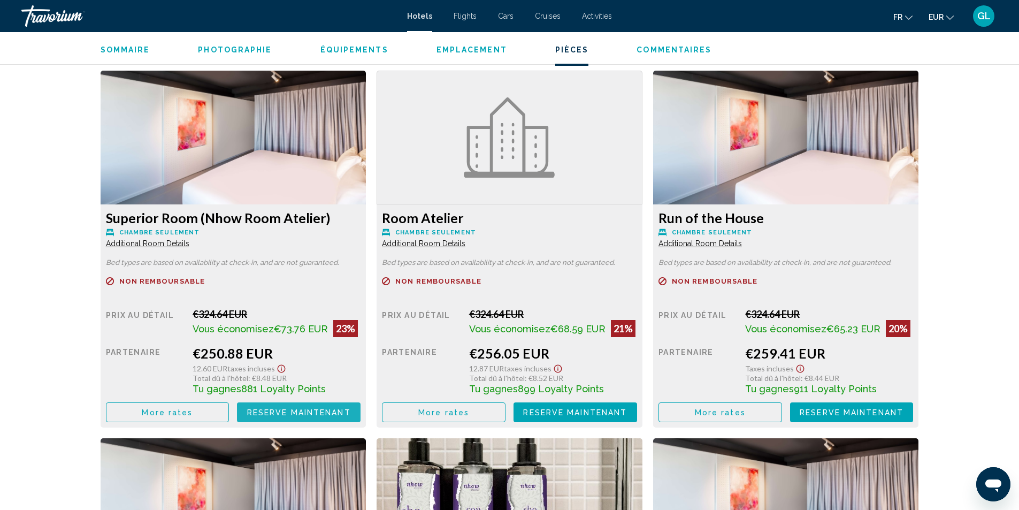
click at [288, 413] on span "Reserve maintenant" at bounding box center [299, 412] width 104 height 9
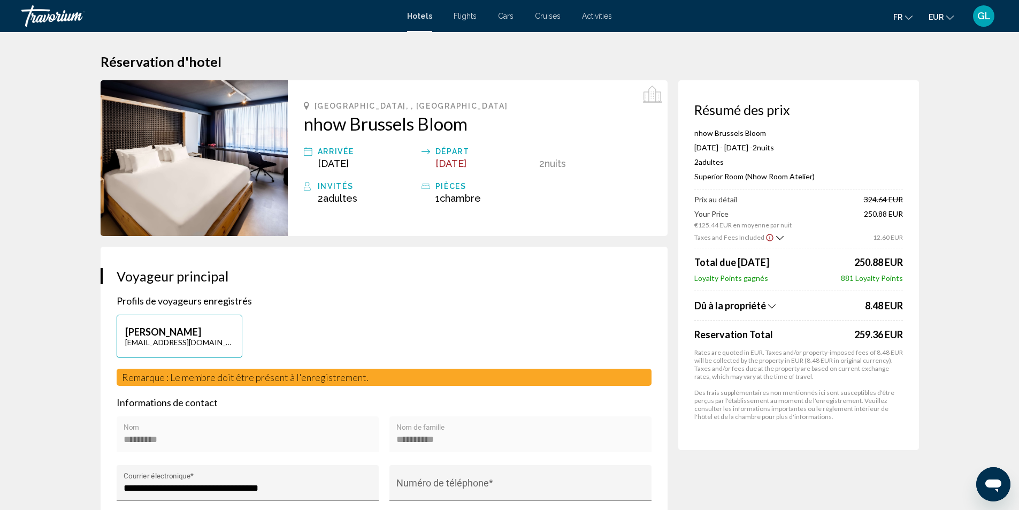
click at [761, 302] on span "Dû à la propriété" at bounding box center [730, 305] width 72 height 12
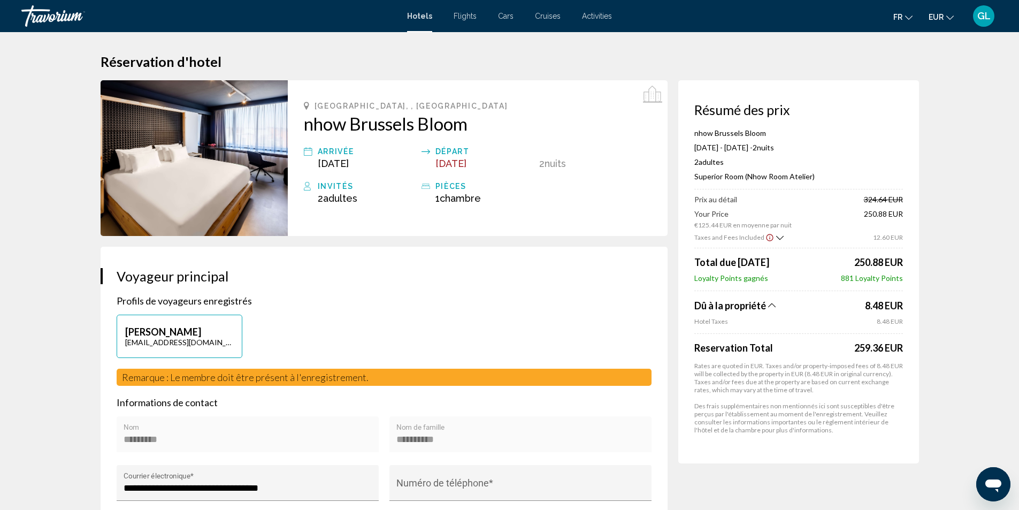
click at [761, 302] on span "Dû à la propriété" at bounding box center [730, 305] width 72 height 12
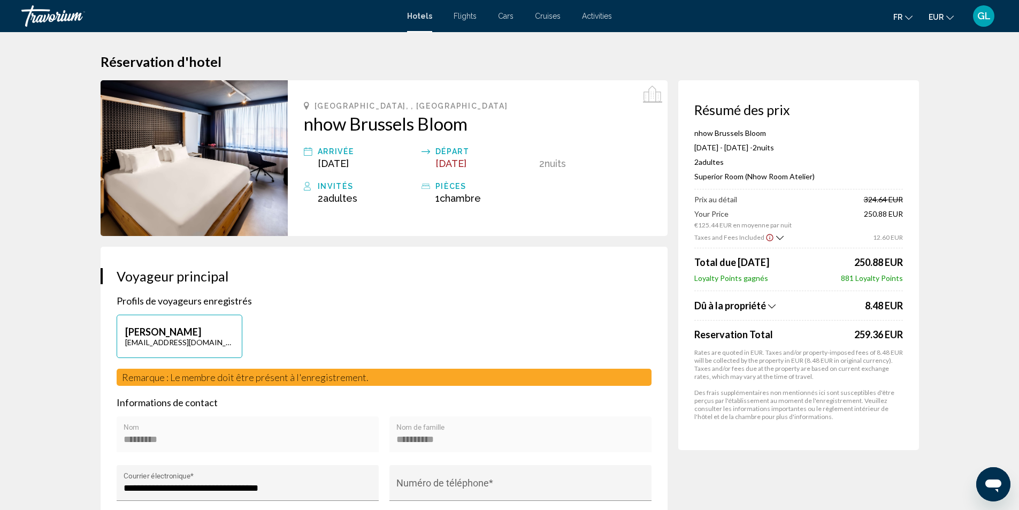
click at [776, 237] on icon "Show Taxes and Fees breakdown" at bounding box center [779, 237] width 7 height 9
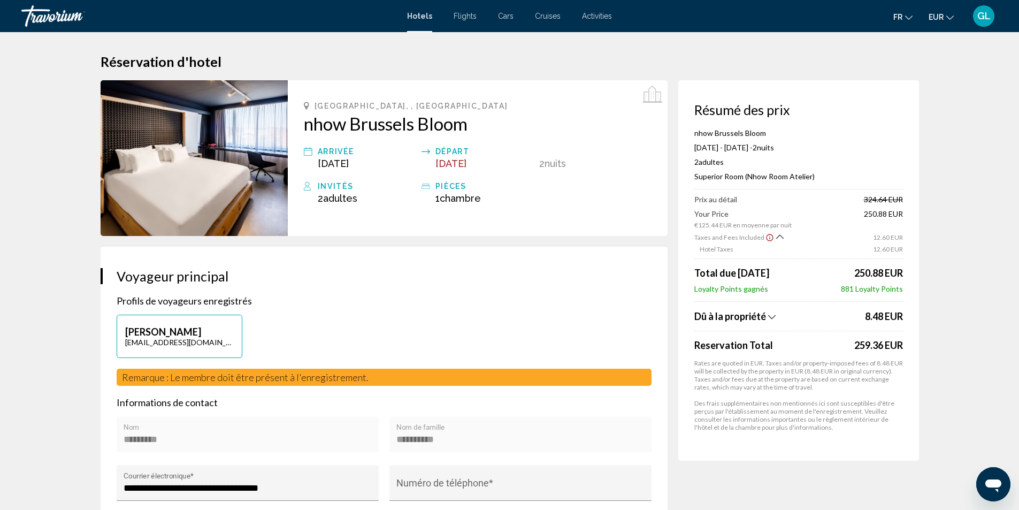
click at [776, 237] on icon "Show Taxes and Fees breakdown" at bounding box center [779, 236] width 7 height 9
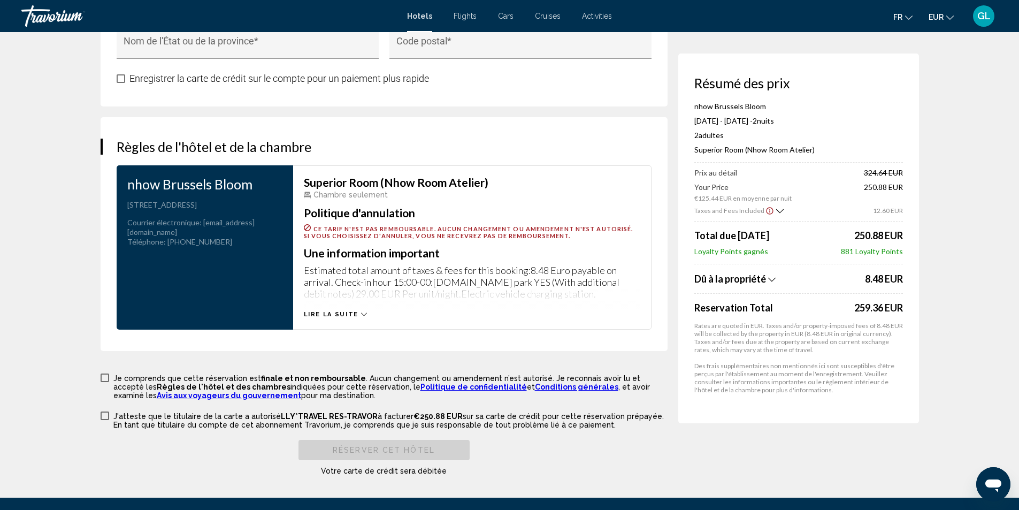
scroll to position [1337, 0]
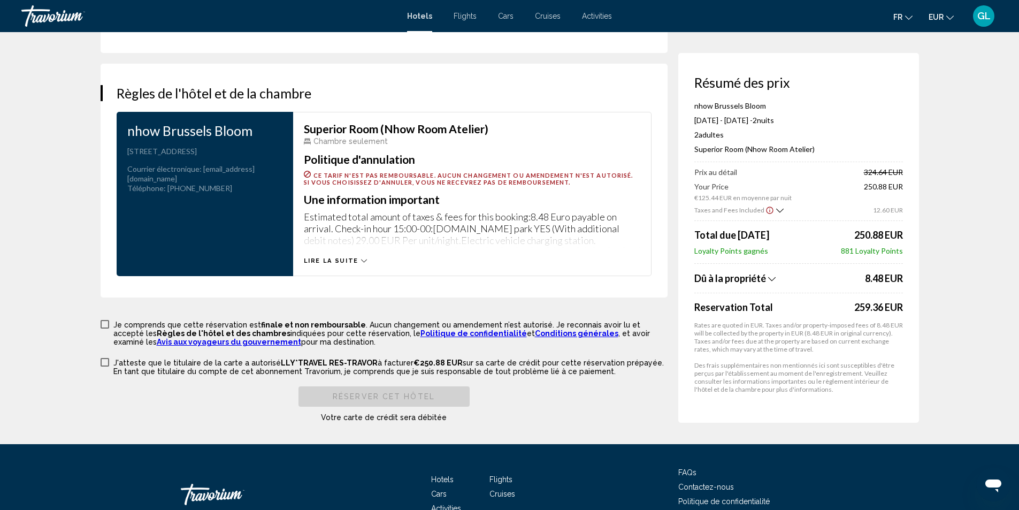
drag, startPoint x: 453, startPoint y: 417, endPoint x: 446, endPoint y: 418, distance: 7.0
click at [446, 418] on div "Réserver cet hôtel Votre carte de crédit sera débitée" at bounding box center [384, 404] width 567 height 36
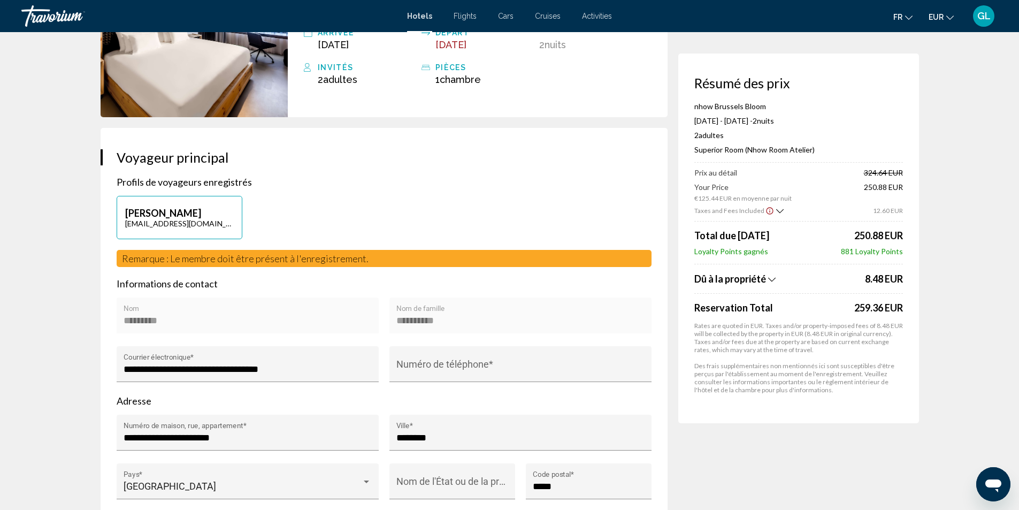
scroll to position [0, 0]
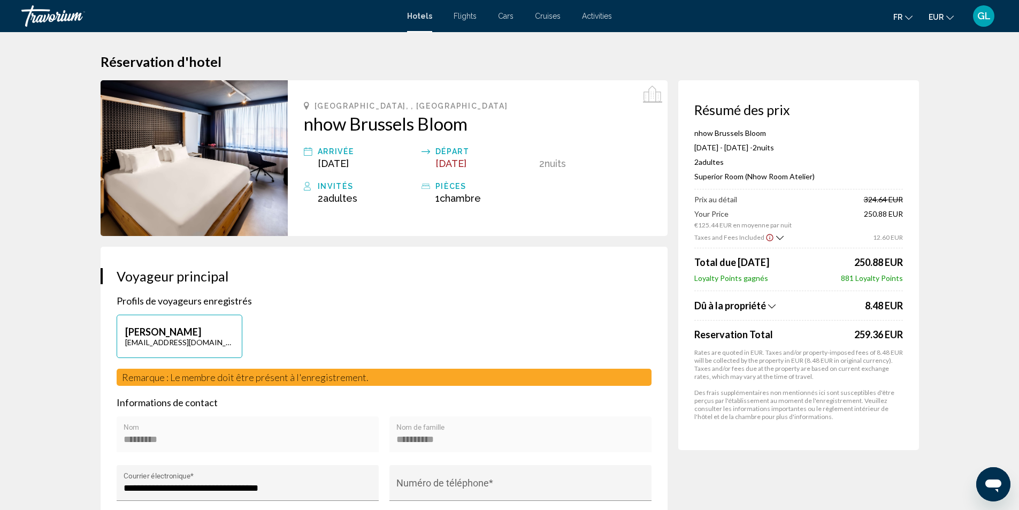
click at [981, 18] on span "GL" at bounding box center [983, 16] width 13 height 11
click at [52, 22] on div "Travorium" at bounding box center [74, 15] width 107 height 21
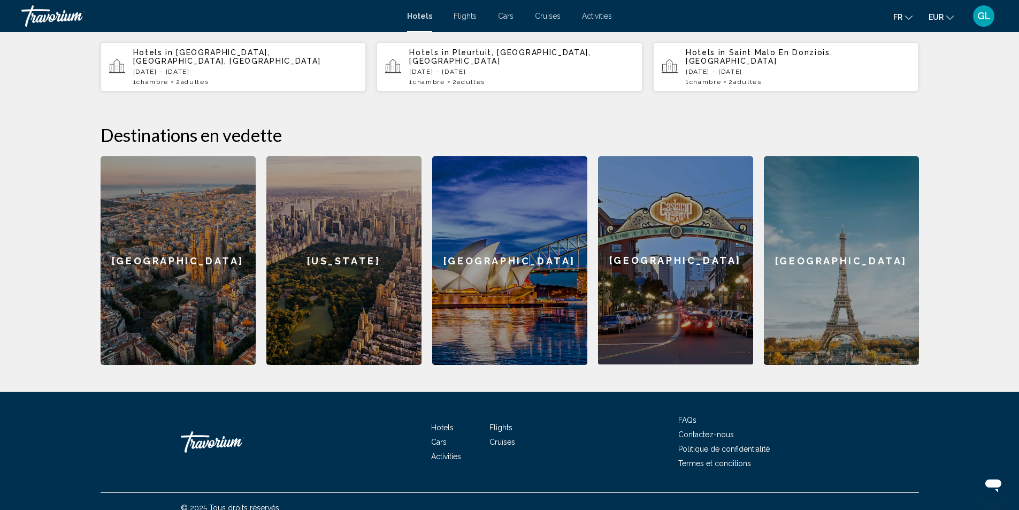
scroll to position [364, 0]
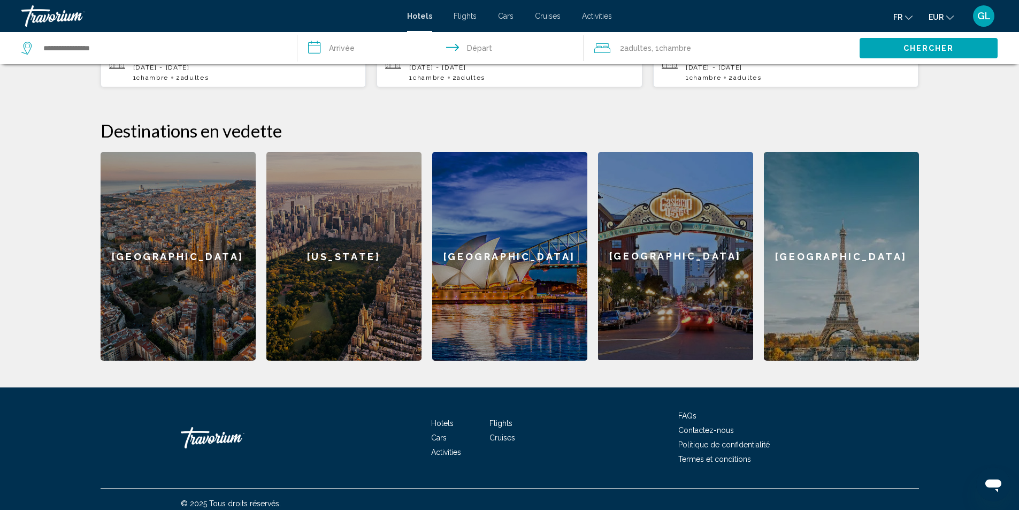
click at [178, 243] on div "[GEOGRAPHIC_DATA]" at bounding box center [178, 256] width 155 height 209
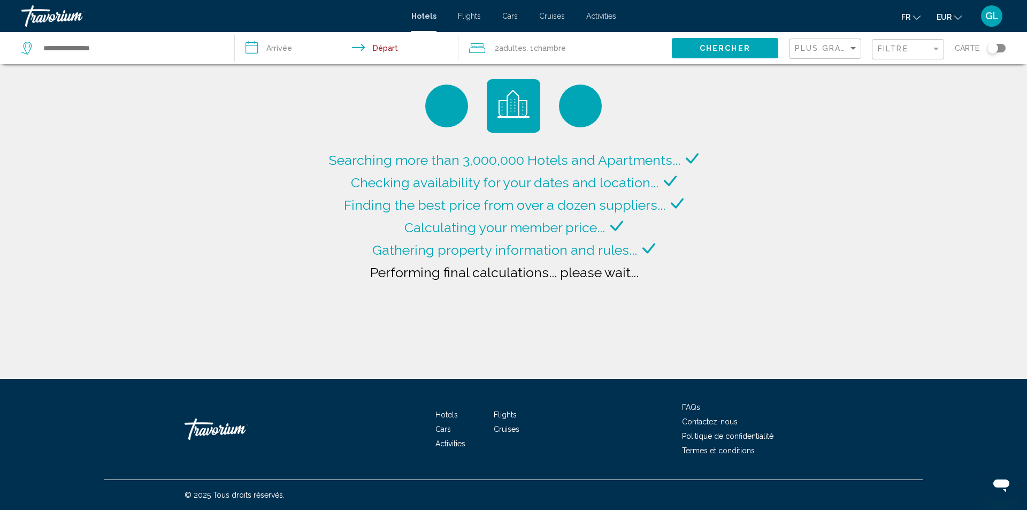
type input "**********"
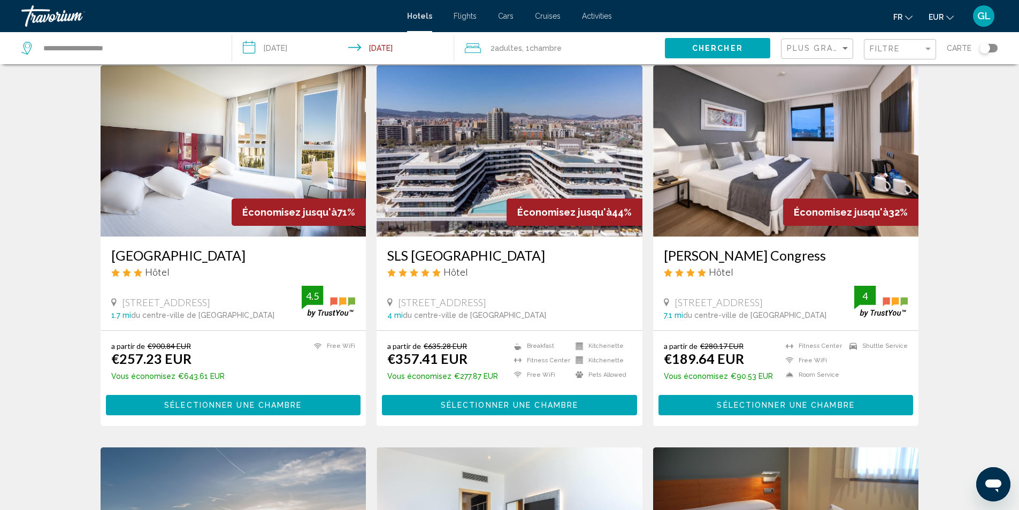
scroll to position [53, 0]
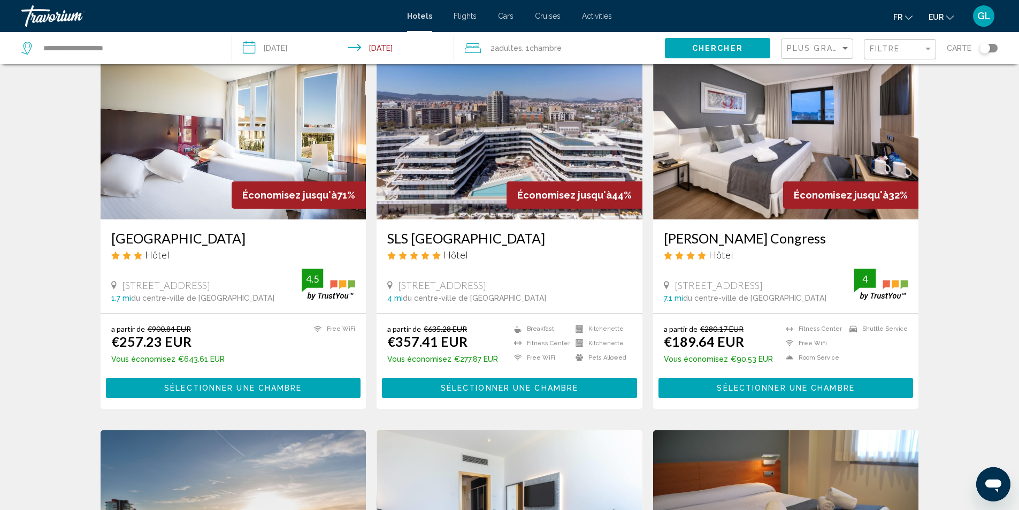
click at [710, 127] on img "Main content" at bounding box center [786, 133] width 266 height 171
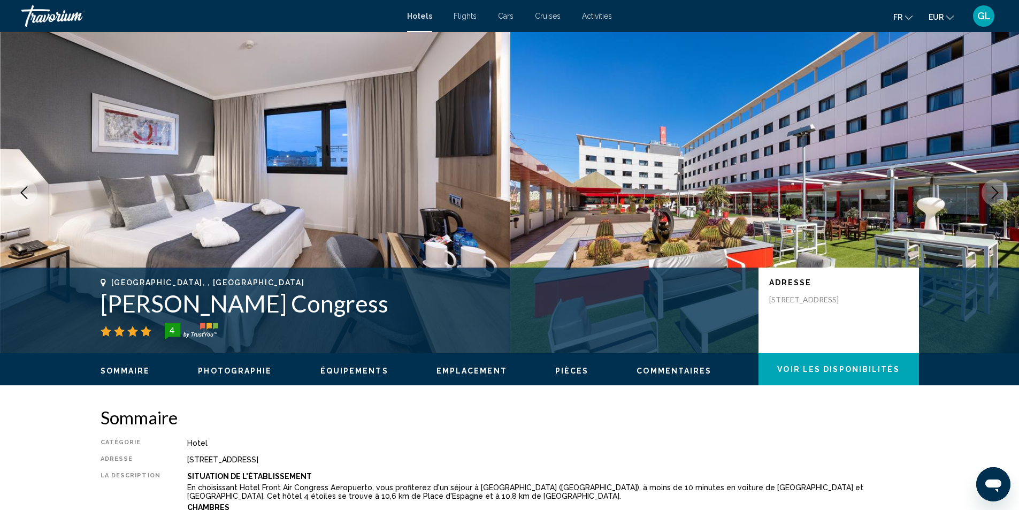
click at [987, 187] on button "Next image" at bounding box center [994, 192] width 27 height 27
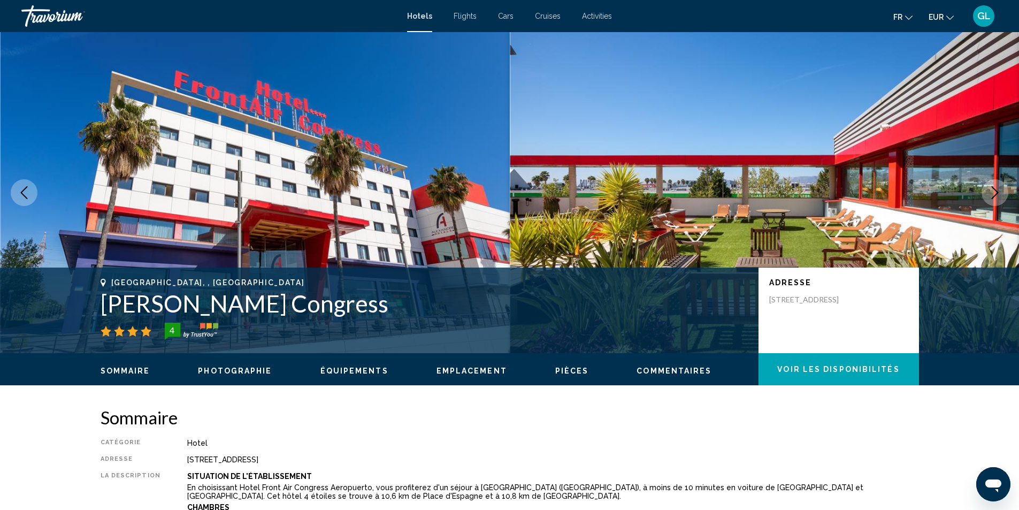
click at [987, 187] on button "Next image" at bounding box center [994, 192] width 27 height 27
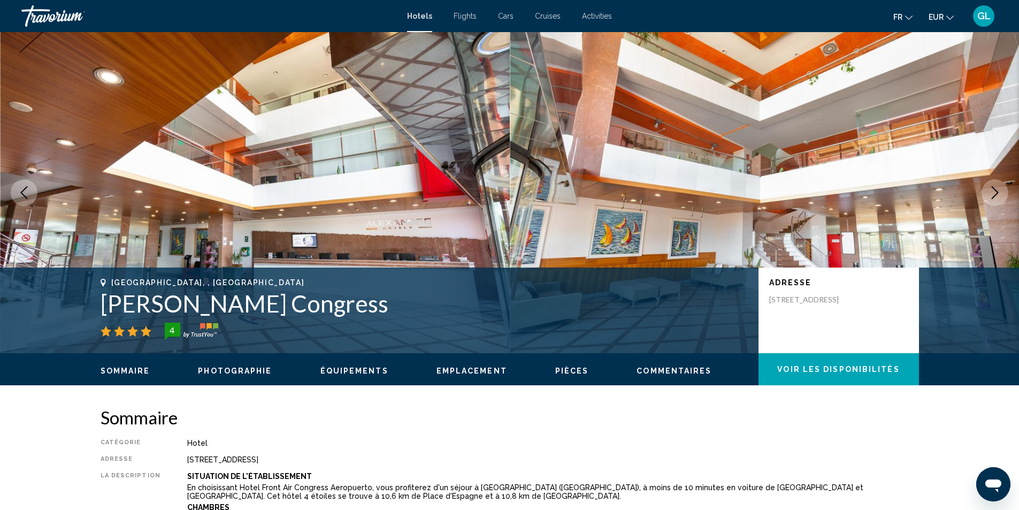
click at [987, 187] on button "Next image" at bounding box center [994, 192] width 27 height 27
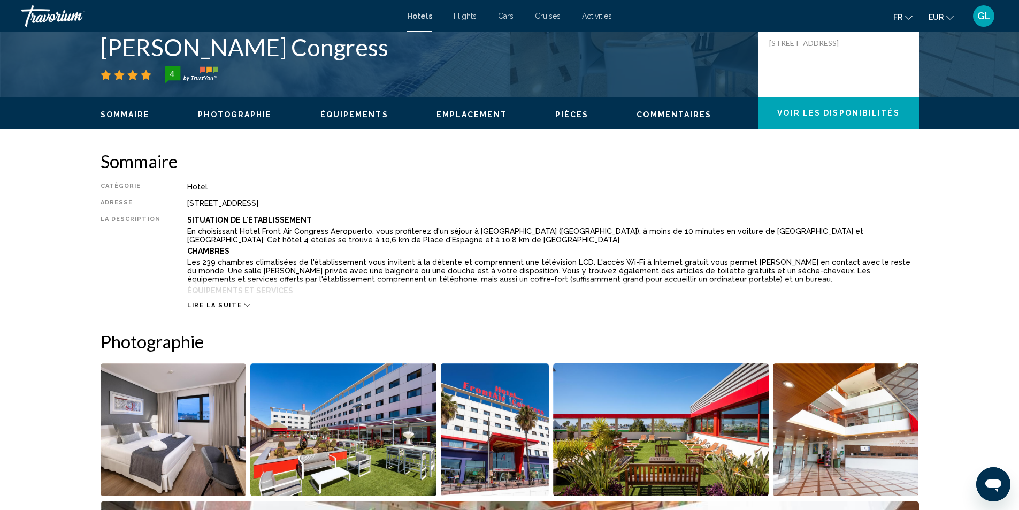
scroll to position [267, 0]
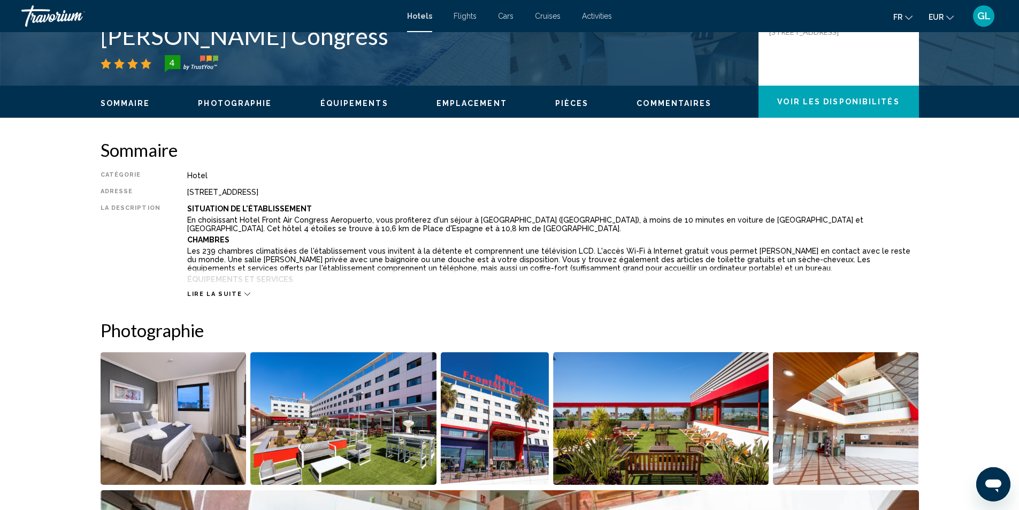
click at [211, 288] on div "Lire la suite" at bounding box center [552, 282] width 731 height 29
click at [214, 291] on span "Lire la suite" at bounding box center [214, 293] width 55 height 7
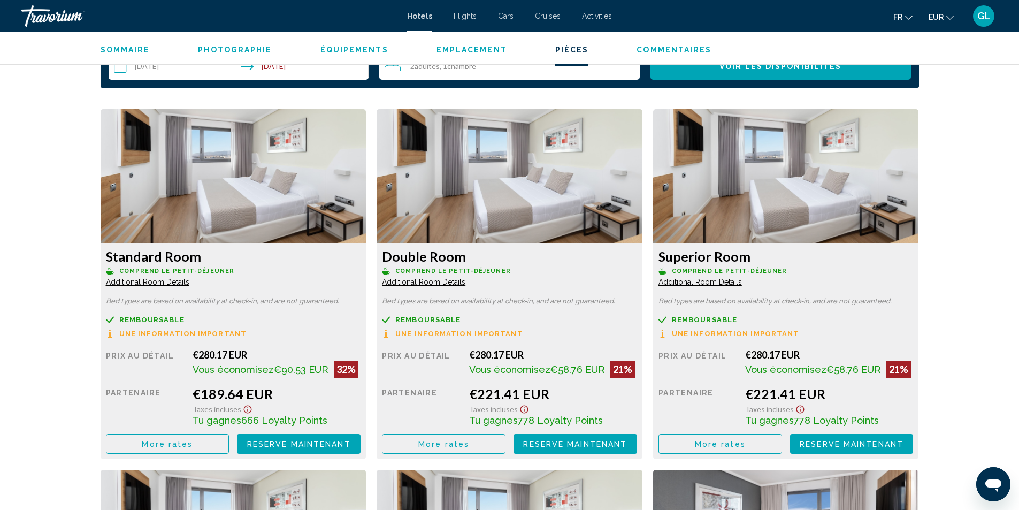
scroll to position [1551, 0]
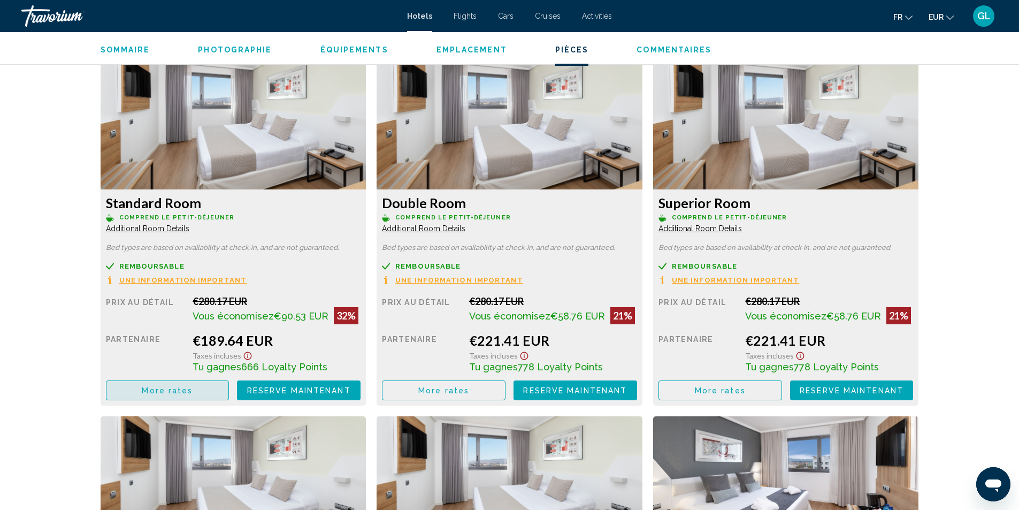
click at [178, 387] on button "More rates" at bounding box center [168, 390] width 124 height 20
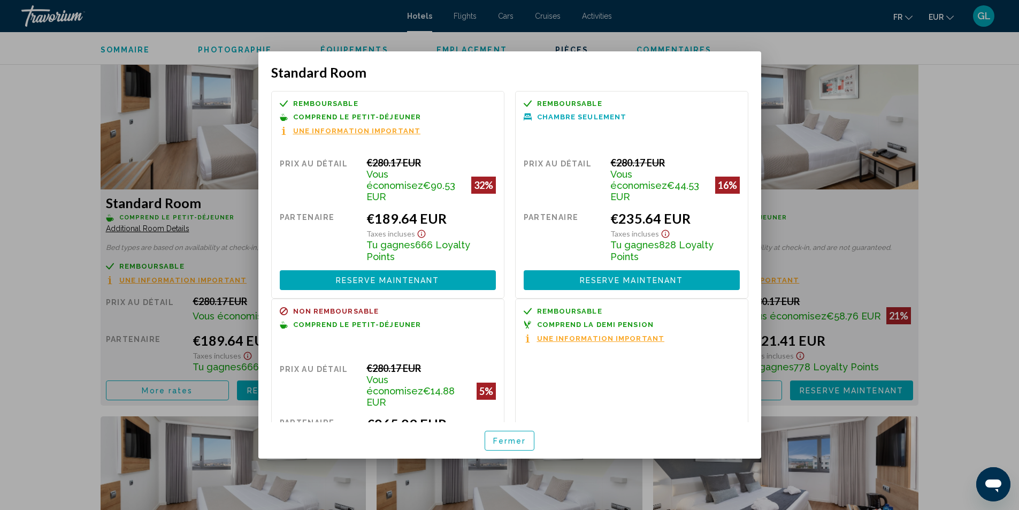
scroll to position [53, 0]
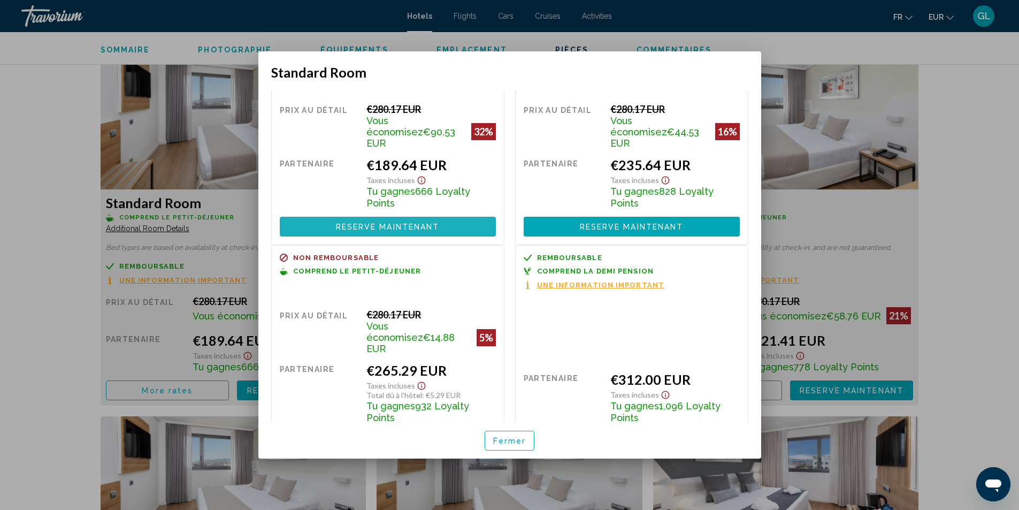
click at [398, 222] on span "Reserve maintenant" at bounding box center [388, 226] width 104 height 9
